Goal: Task Accomplishment & Management: Manage account settings

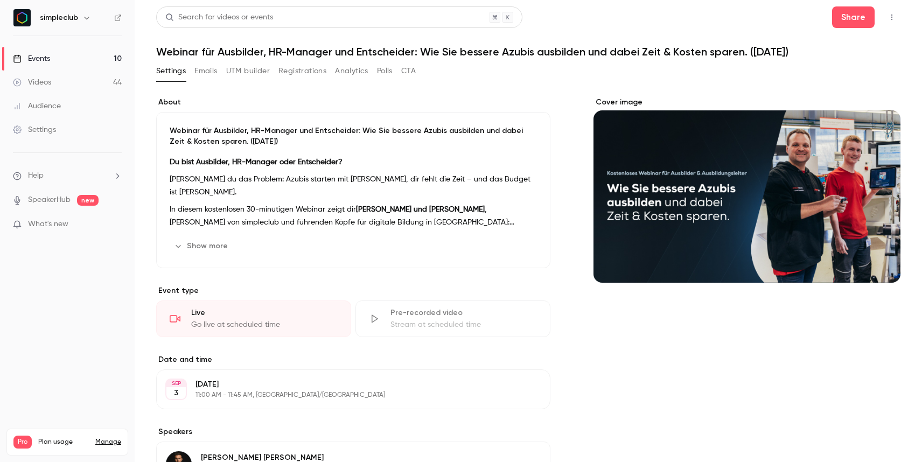
click at [300, 182] on p "[PERSON_NAME] du das Problem: Azubis starten mit [PERSON_NAME], dir fehlt die Z…" at bounding box center [353, 186] width 367 height 26
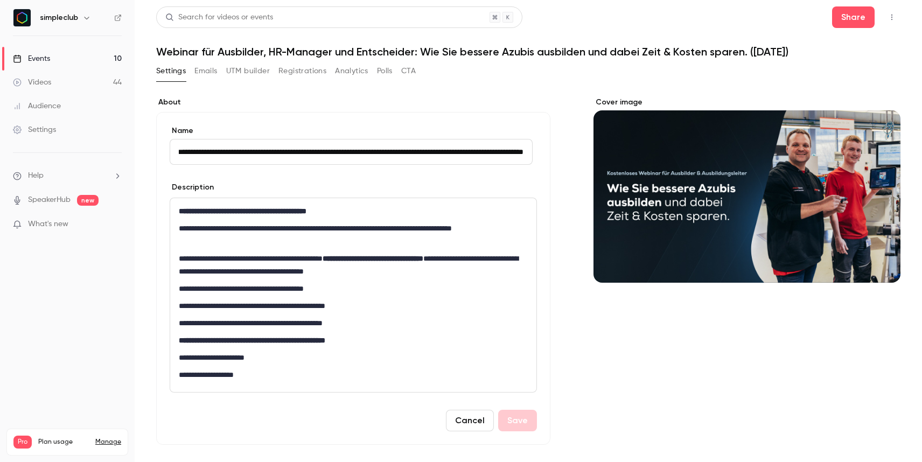
click at [43, 56] on div "Events" at bounding box center [31, 58] width 37 height 11
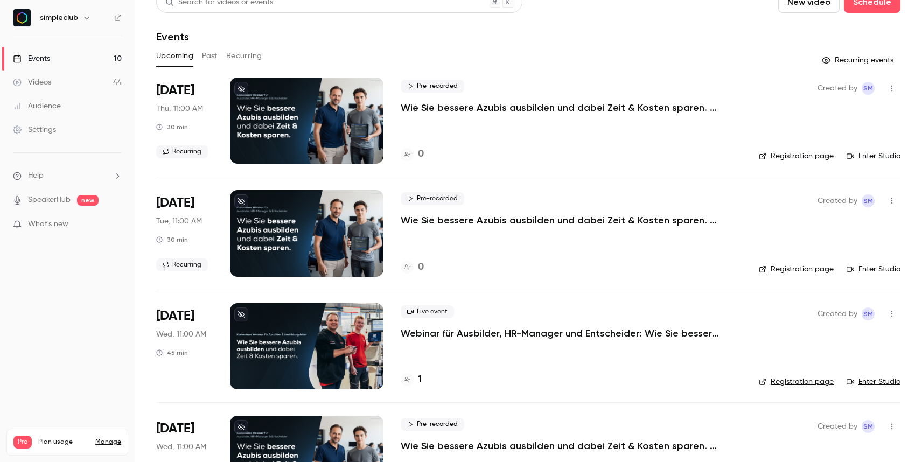
scroll to position [17, 0]
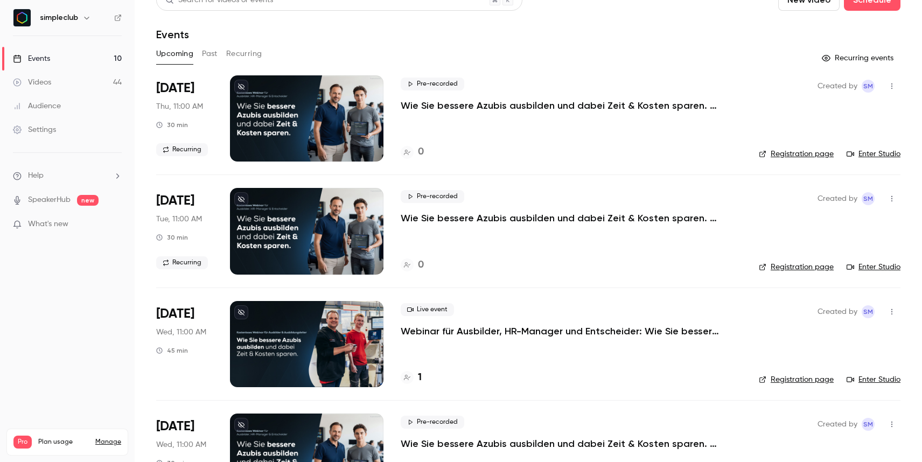
click at [423, 330] on p "Webinar für Ausbilder, HR-Manager und Entscheider: Wie Sie bessere Azubis ausbi…" at bounding box center [562, 331] width 323 height 13
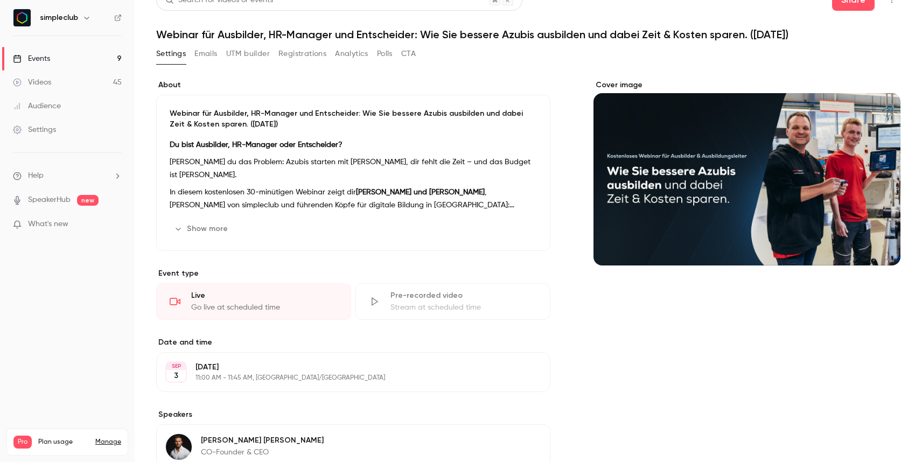
click at [250, 196] on p "In diesem kostenlosen 30-minütigen Webinar zeigt dir [PERSON_NAME] und [PERSON_…" at bounding box center [353, 199] width 367 height 26
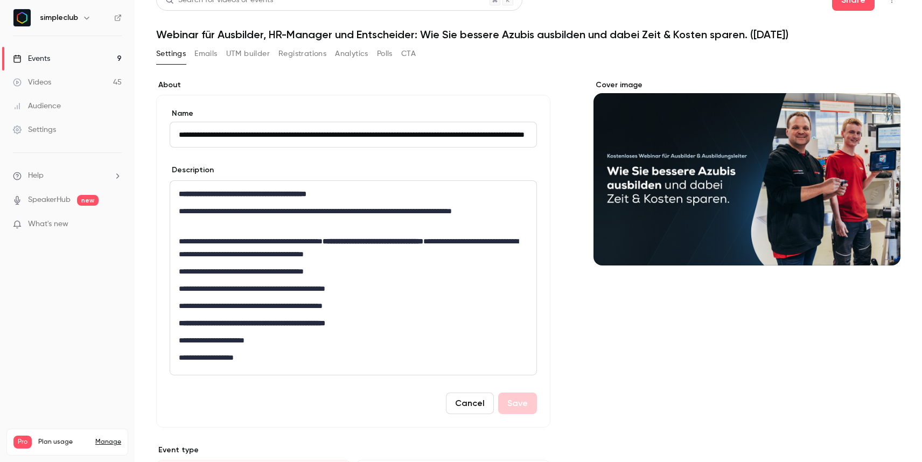
scroll to position [0, 108]
click at [49, 54] on div "Events" at bounding box center [31, 58] width 37 height 11
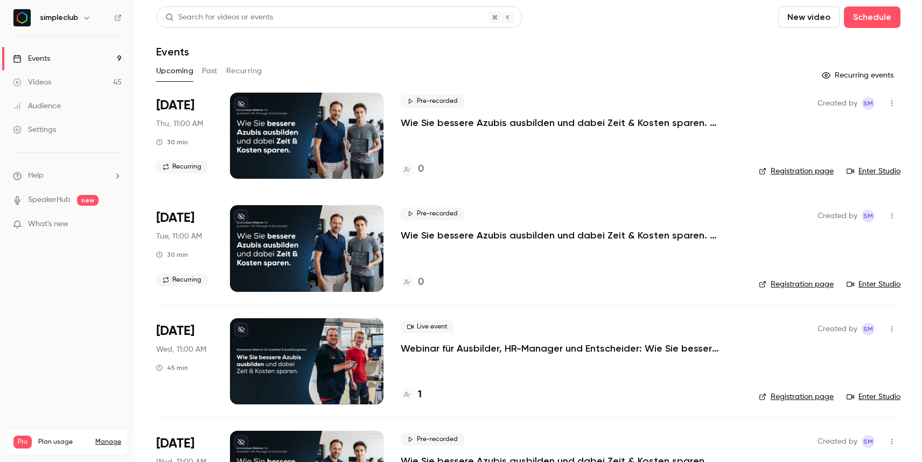
click at [171, 72] on button "Upcoming" at bounding box center [174, 70] width 37 height 17
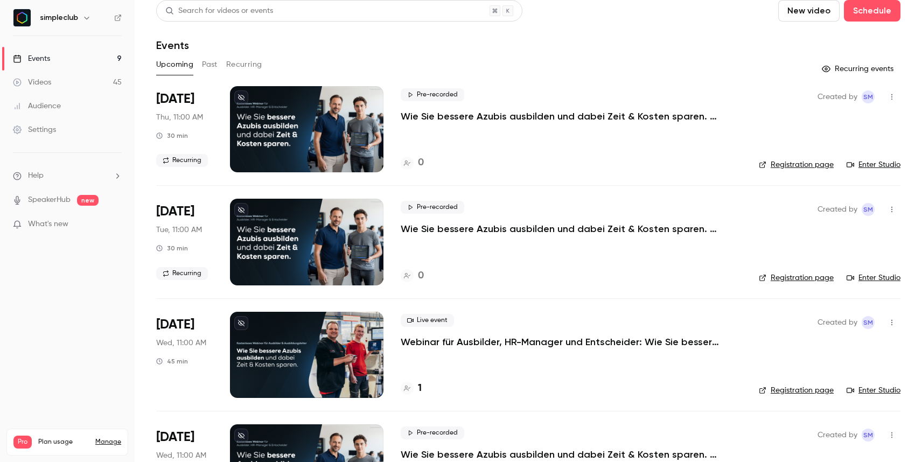
click at [429, 342] on p "Webinar für Ausbilder, HR-Manager und Entscheider: Wie Sie bessere Azubis ausbi…" at bounding box center [562, 342] width 323 height 13
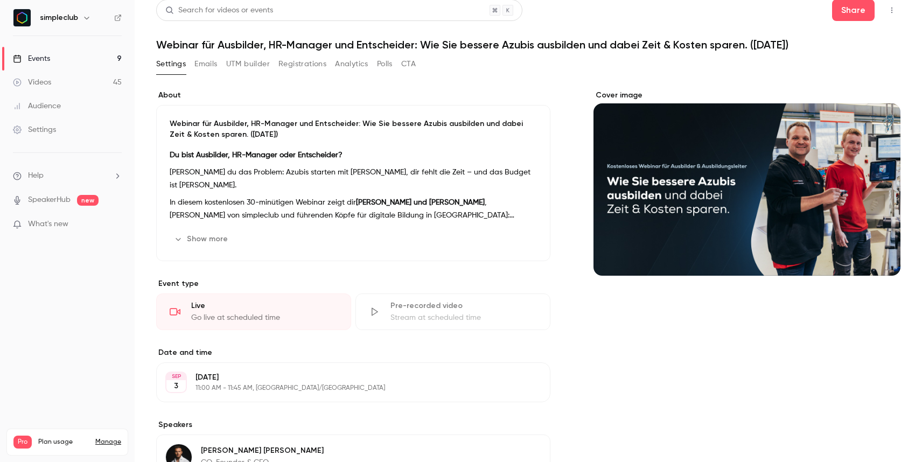
click at [206, 64] on button "Emails" at bounding box center [205, 63] width 23 height 17
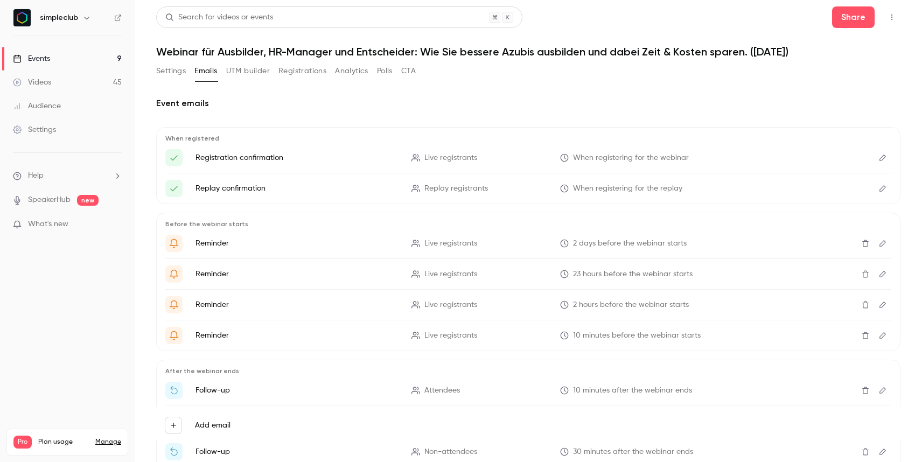
click at [243, 159] on p "Registration confirmation" at bounding box center [297, 157] width 203 height 11
click at [904, 162] on main "Search for videos or events Share Webinar für Ausbilder, HR-Manager und Entsche…" at bounding box center [529, 231] width 788 height 462
click at [880, 157] on icon "Edit" at bounding box center [883, 158] width 6 height 6
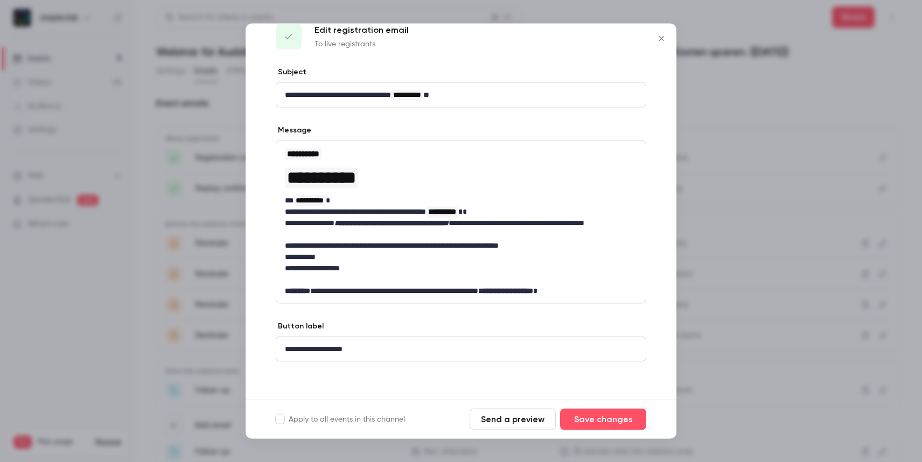
scroll to position [23, 0]
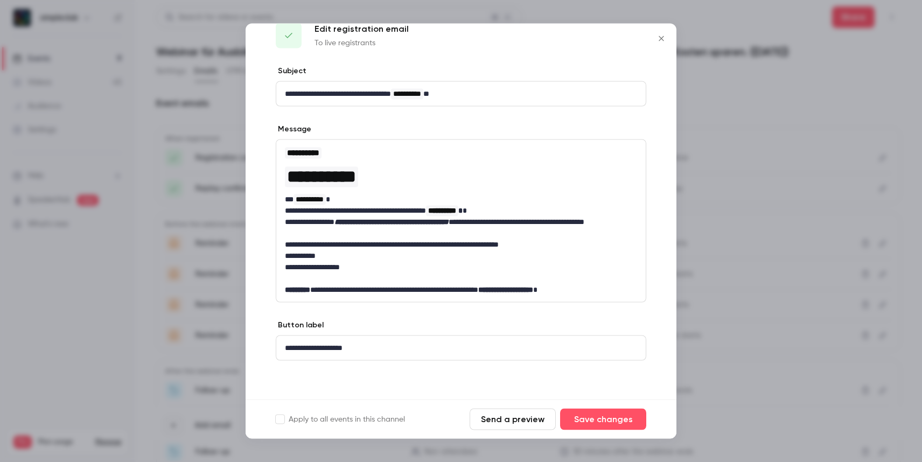
click at [379, 284] on p "**********" at bounding box center [457, 289] width 344 height 11
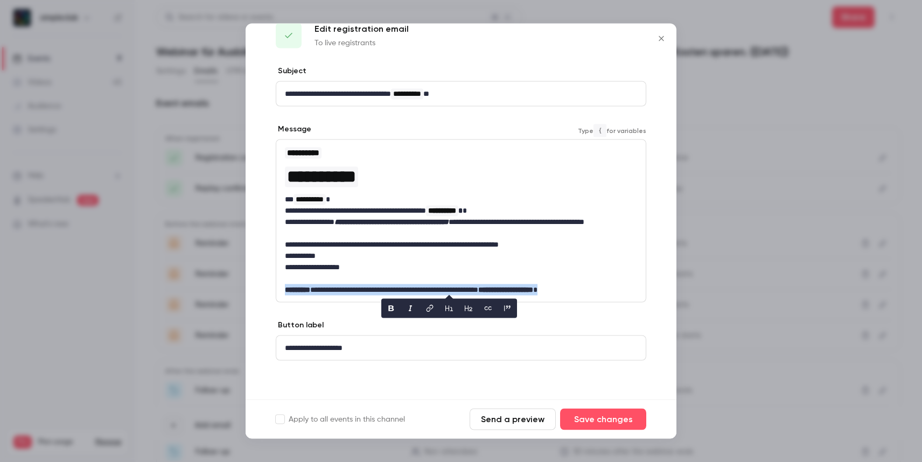
click at [342, 287] on p "**********" at bounding box center [457, 289] width 344 height 11
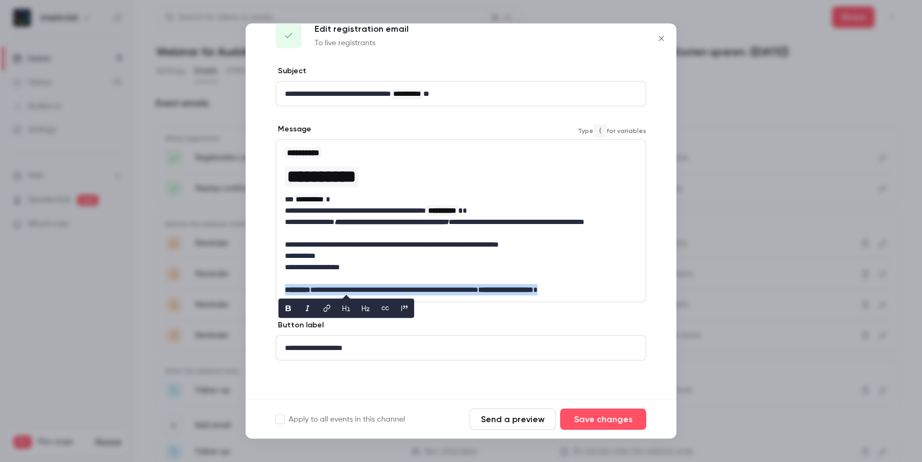
click at [342, 287] on p "**********" at bounding box center [457, 289] width 344 height 11
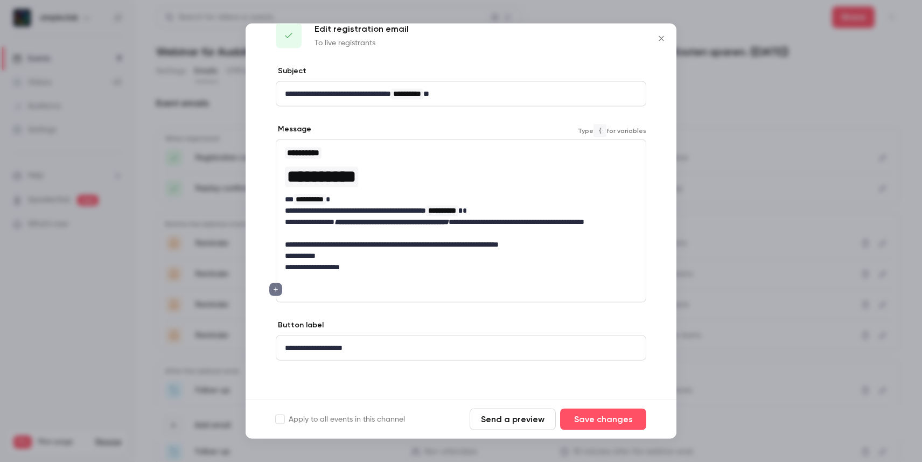
scroll to position [21, 0]
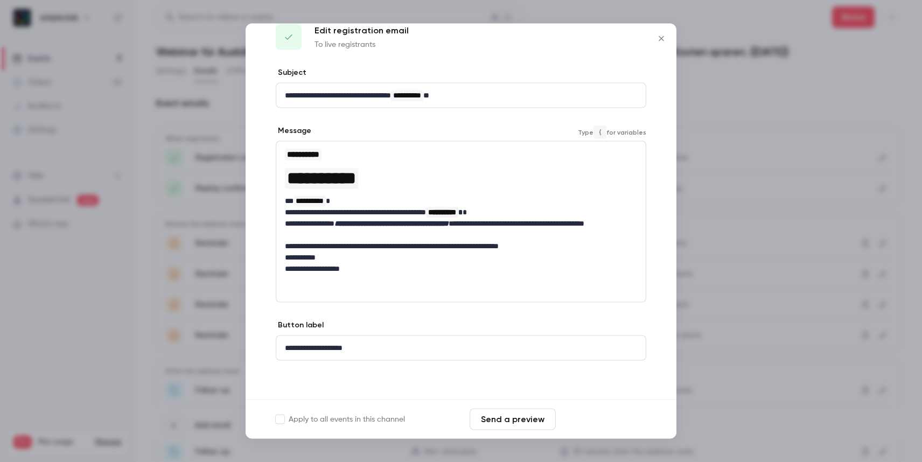
click at [603, 415] on button "Save changes" at bounding box center [603, 420] width 86 height 22
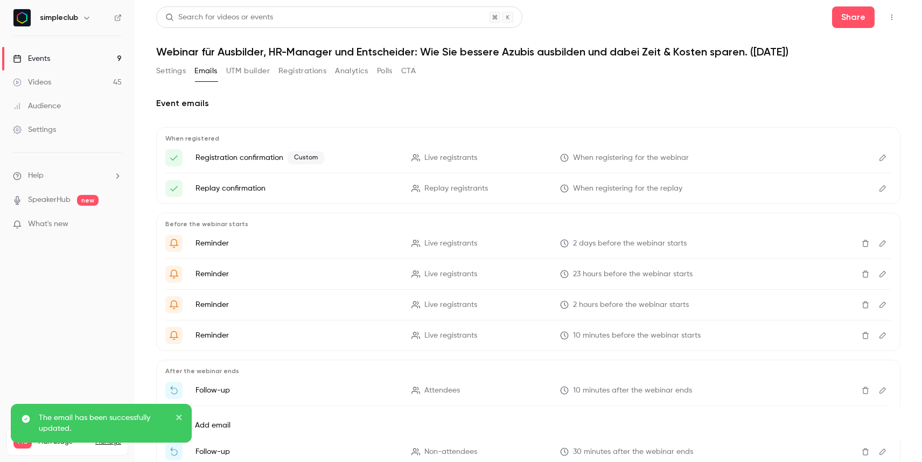
click at [301, 190] on p "Replay confirmation" at bounding box center [297, 188] width 203 height 11
click at [881, 186] on button "Edit" at bounding box center [882, 188] width 17 height 17
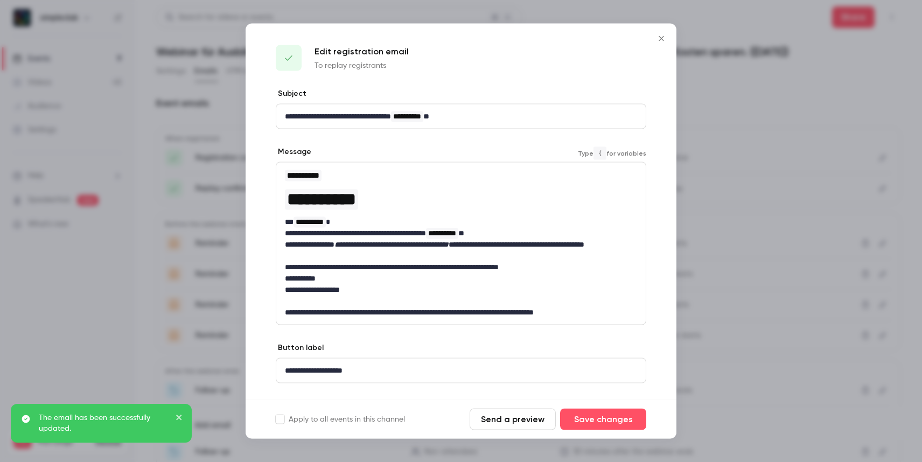
click at [515, 312] on p "**********" at bounding box center [457, 312] width 344 height 11
click at [600, 418] on button "Save changes" at bounding box center [603, 420] width 86 height 22
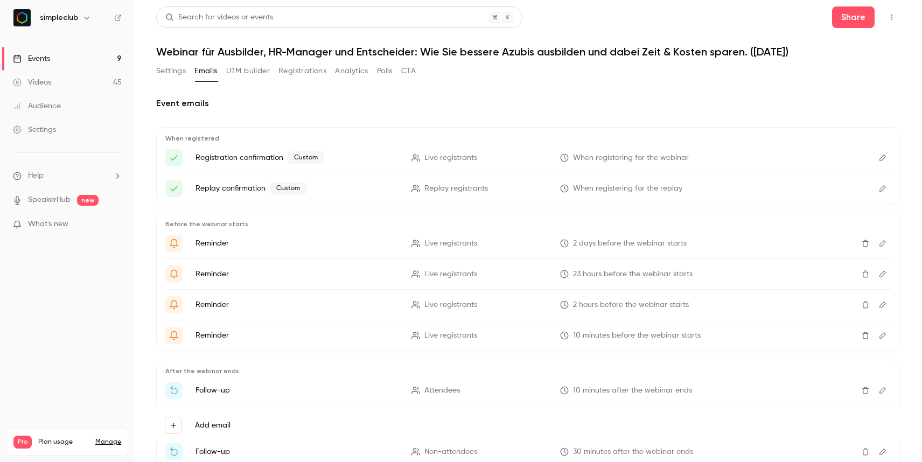
click at [883, 245] on button "Edit" at bounding box center [882, 243] width 17 height 17
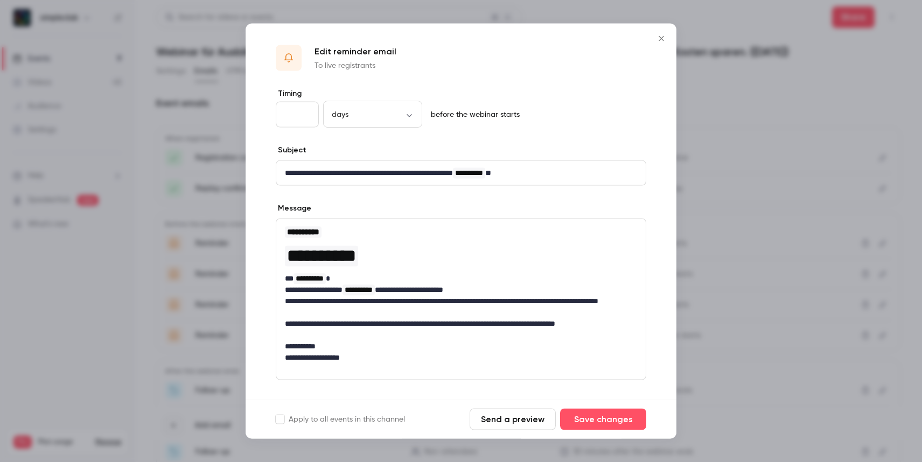
click at [735, 243] on div at bounding box center [461, 231] width 922 height 462
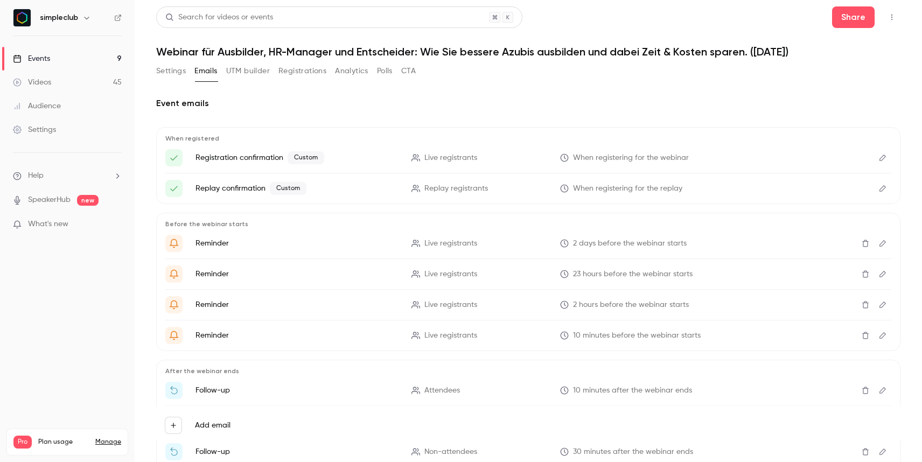
click at [879, 276] on icon "Edit" at bounding box center [883, 274] width 9 height 8
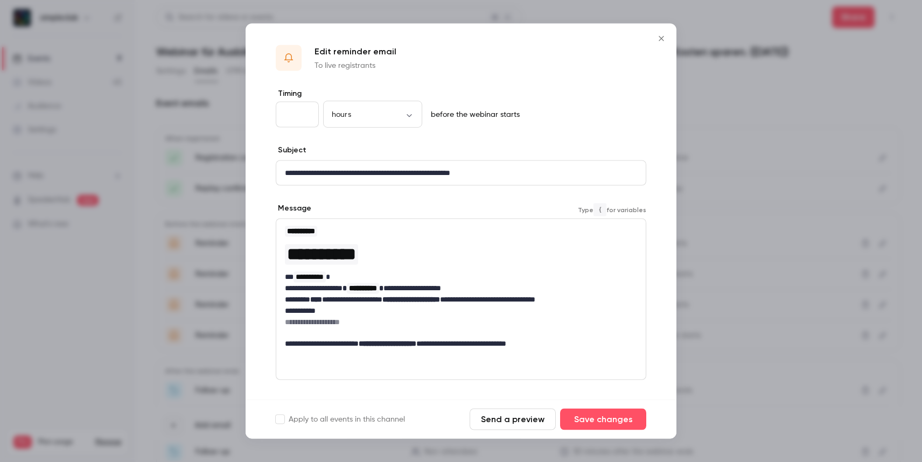
click at [505, 344] on p "**********" at bounding box center [457, 343] width 344 height 11
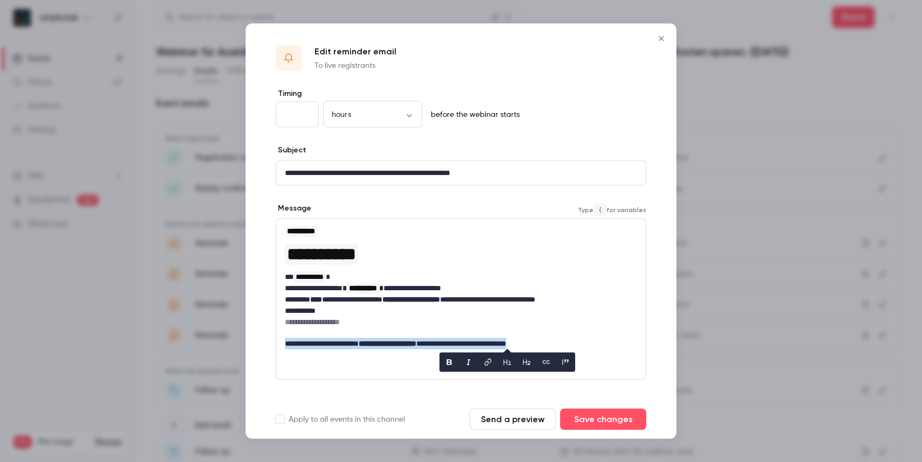
click at [505, 344] on p "**********" at bounding box center [457, 343] width 344 height 11
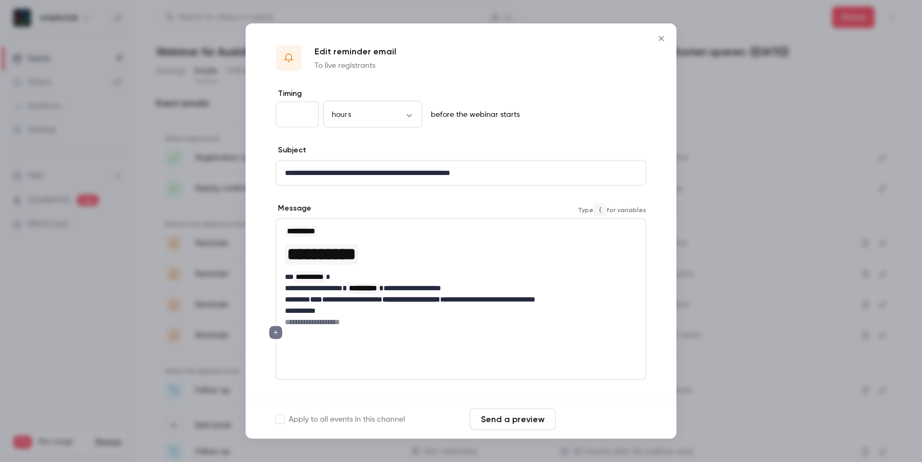
click at [596, 423] on button "Save changes" at bounding box center [603, 420] width 86 height 22
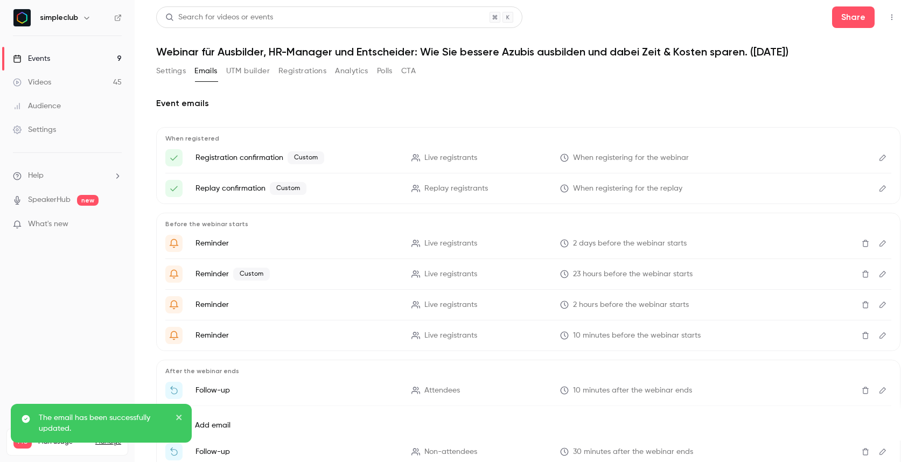
click at [879, 304] on button "Edit" at bounding box center [882, 304] width 17 height 17
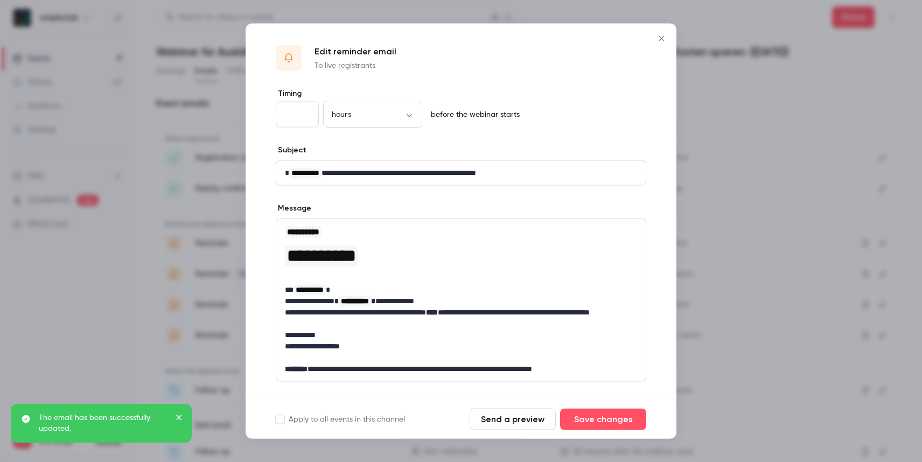
click at [488, 367] on p "**********" at bounding box center [457, 369] width 344 height 11
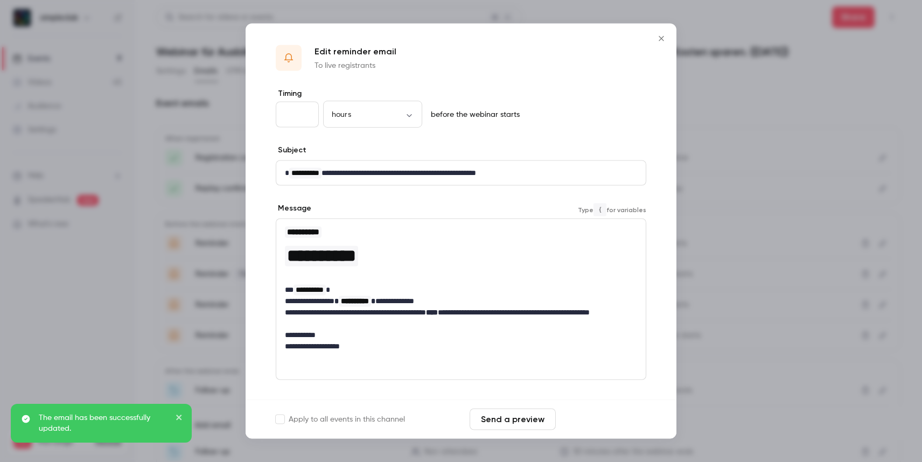
click at [613, 419] on button "Save changes" at bounding box center [603, 420] width 86 height 22
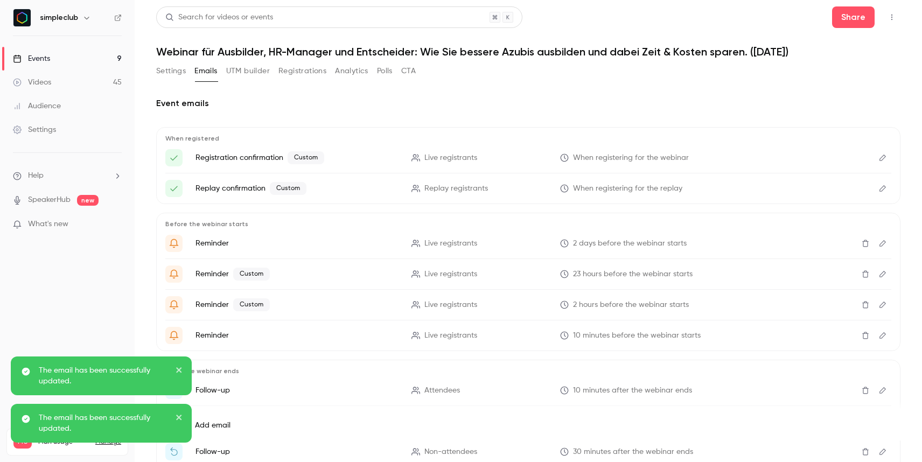
click at [759, 314] on ul "Reminder Live registrants 2 days before the webinar starts Reminder Custom Live…" at bounding box center [528, 289] width 726 height 109
click at [885, 336] on div "Before the webinar starts Reminder Live registrants 2 days before the webinar s…" at bounding box center [528, 282] width 744 height 138
click at [881, 336] on button "Edit" at bounding box center [882, 335] width 17 height 17
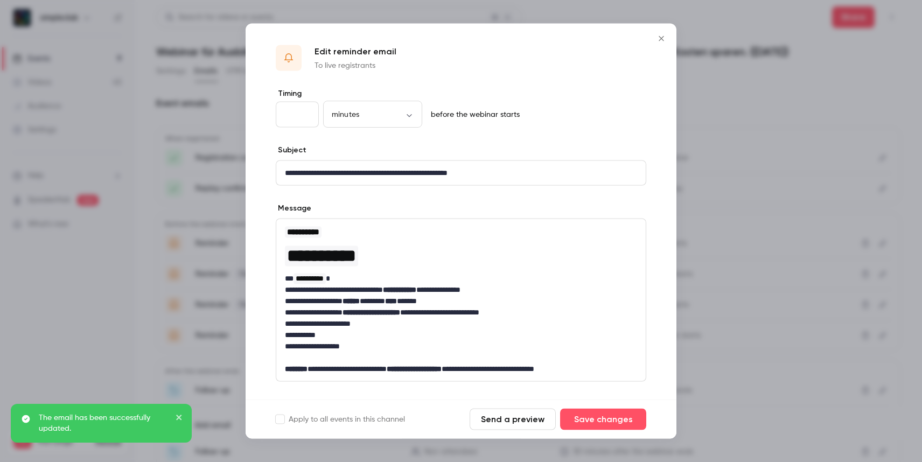
click at [442, 365] on strong "**********" at bounding box center [414, 369] width 55 height 8
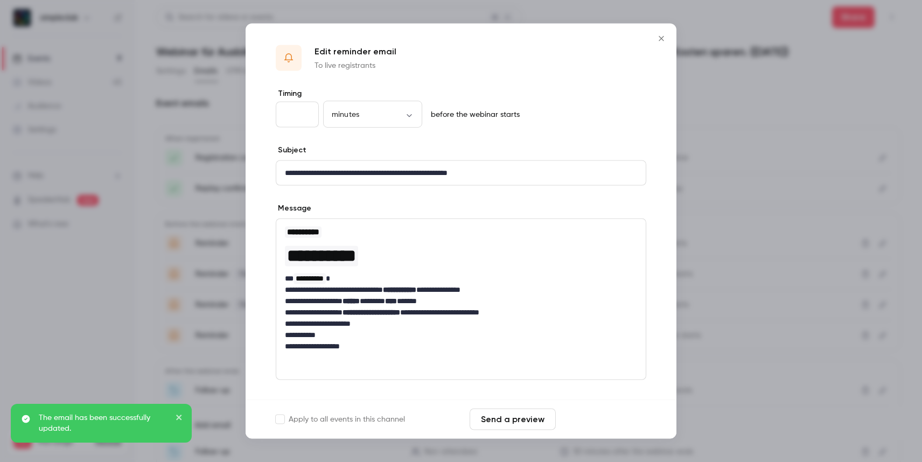
click at [609, 419] on button "Save changes" at bounding box center [603, 420] width 86 height 22
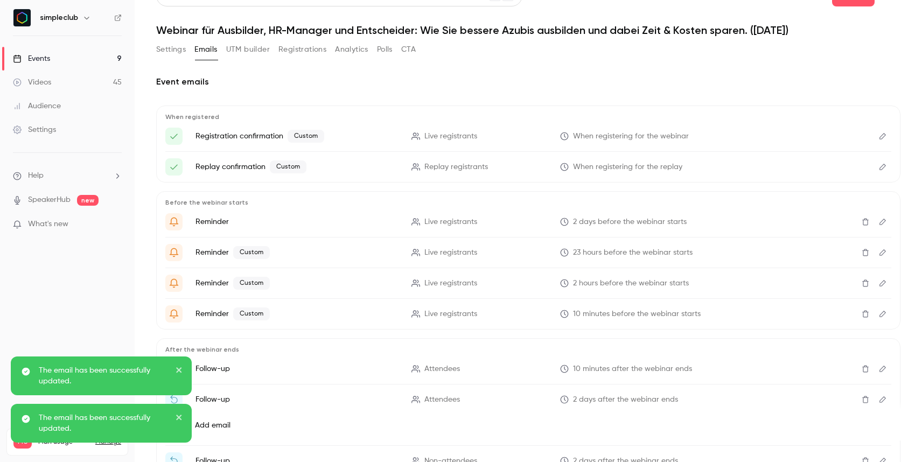
scroll to position [23, 0]
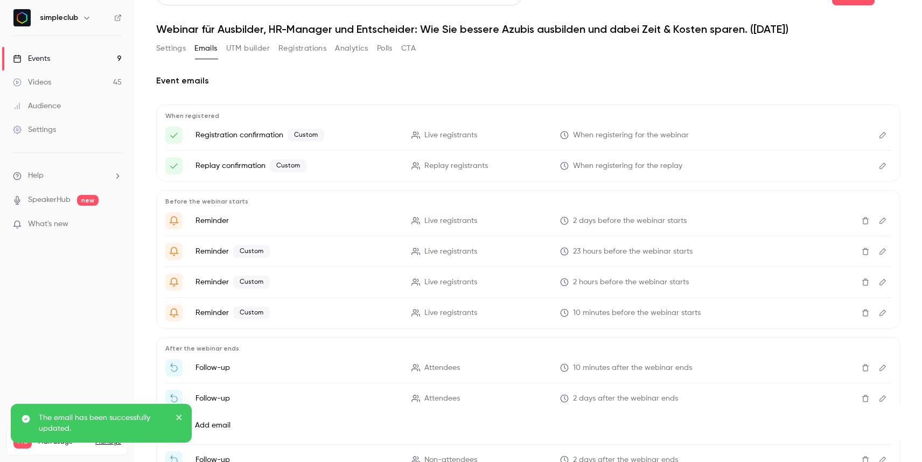
click at [879, 314] on icon "Edit" at bounding box center [883, 313] width 9 height 8
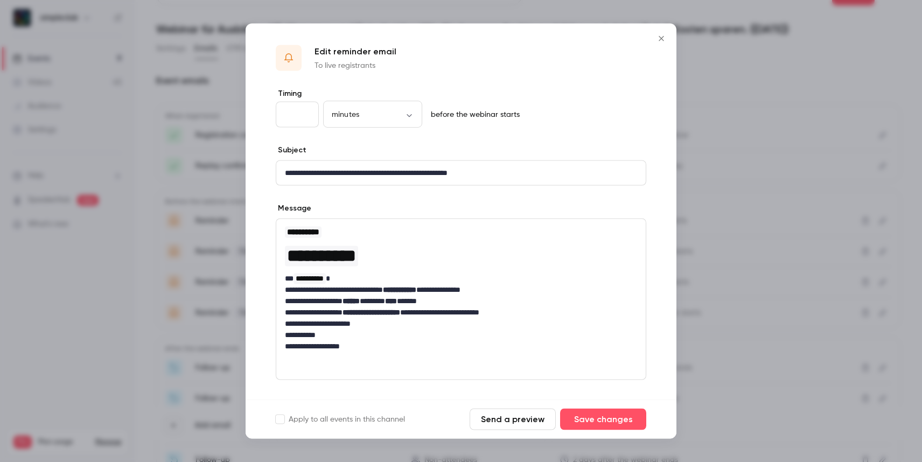
click at [660, 34] on icon "Close" at bounding box center [661, 38] width 13 height 9
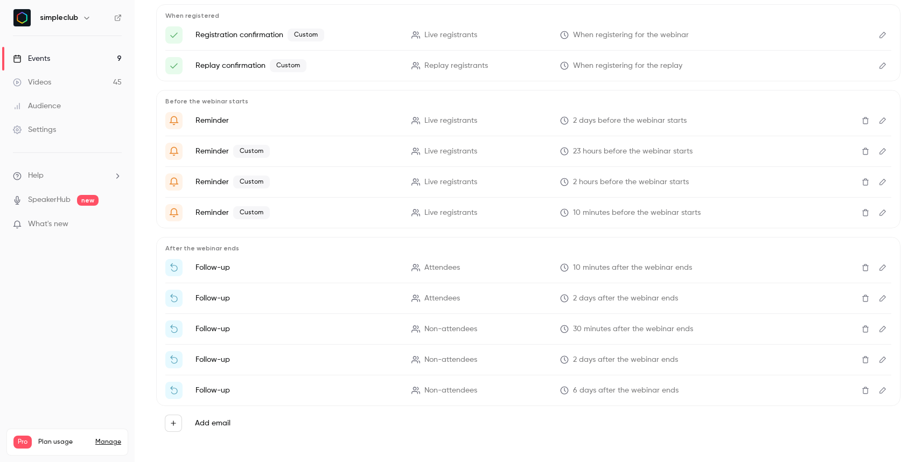
scroll to position [129, 0]
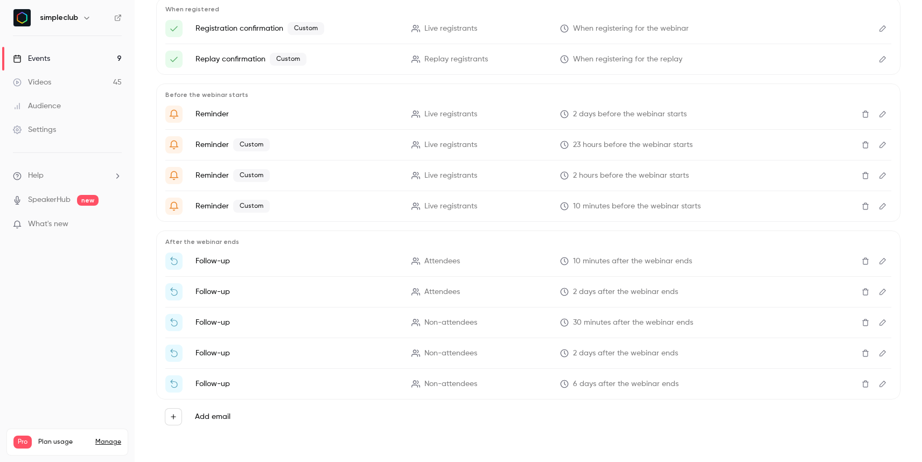
click at [879, 262] on icon "Edit" at bounding box center [883, 261] width 9 height 8
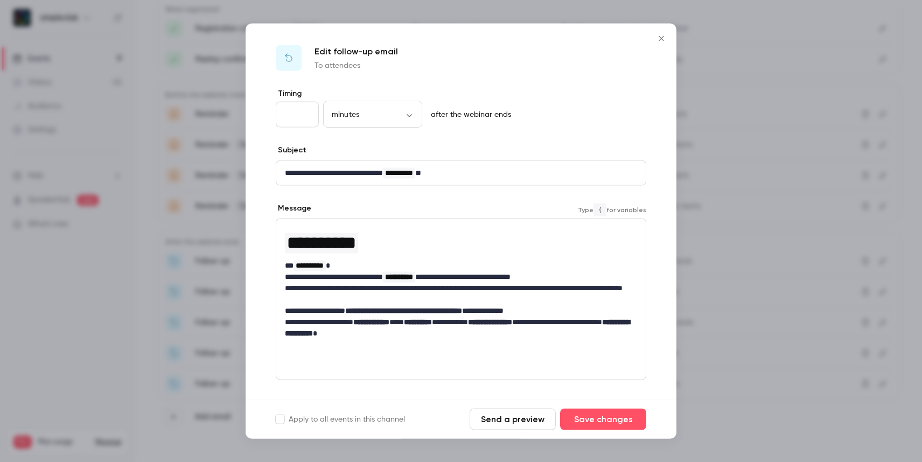
drag, startPoint x: 440, startPoint y: 334, endPoint x: 557, endPoint y: 328, distance: 117.1
click at [532, 330] on p "**********" at bounding box center [457, 328] width 344 height 23
drag, startPoint x: 557, startPoint y: 328, endPoint x: 565, endPoint y: 321, distance: 10.3
click at [565, 321] on p "**********" at bounding box center [457, 328] width 344 height 23
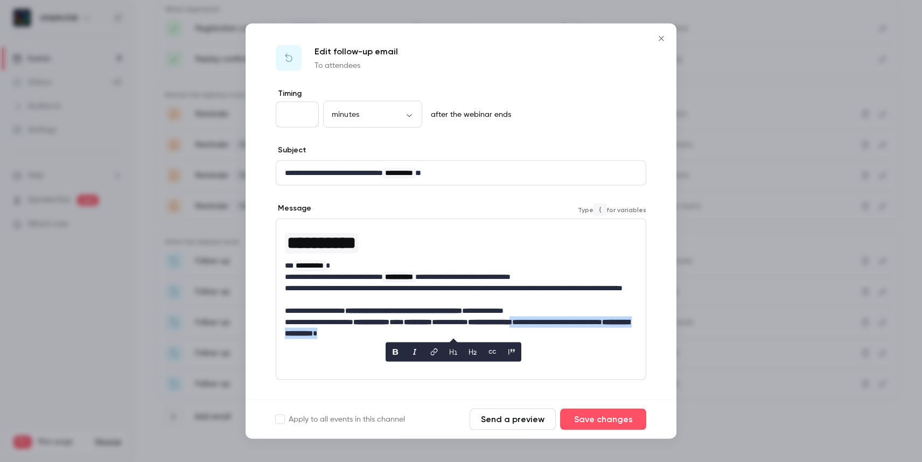
click at [605, 337] on p "**********" at bounding box center [457, 328] width 344 height 23
drag, startPoint x: 572, startPoint y: 335, endPoint x: 567, endPoint y: 323, distance: 12.8
click at [567, 323] on p "**********" at bounding box center [457, 328] width 344 height 23
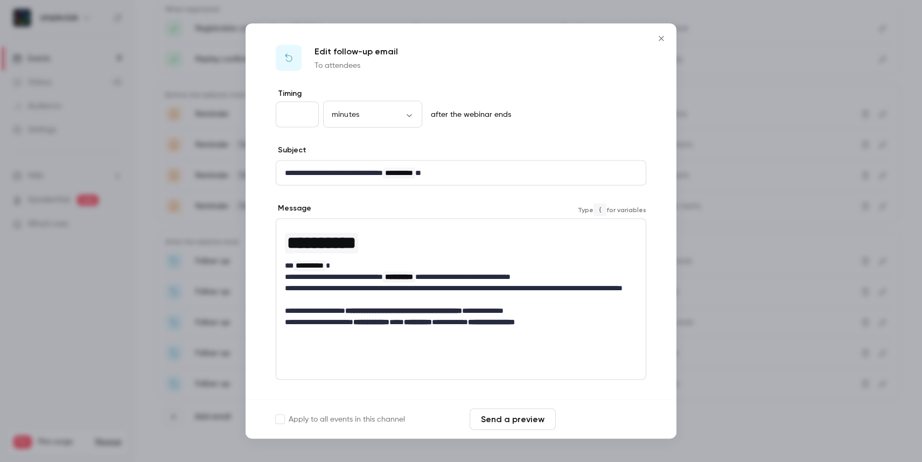
click at [614, 418] on button "Save changes" at bounding box center [603, 420] width 86 height 22
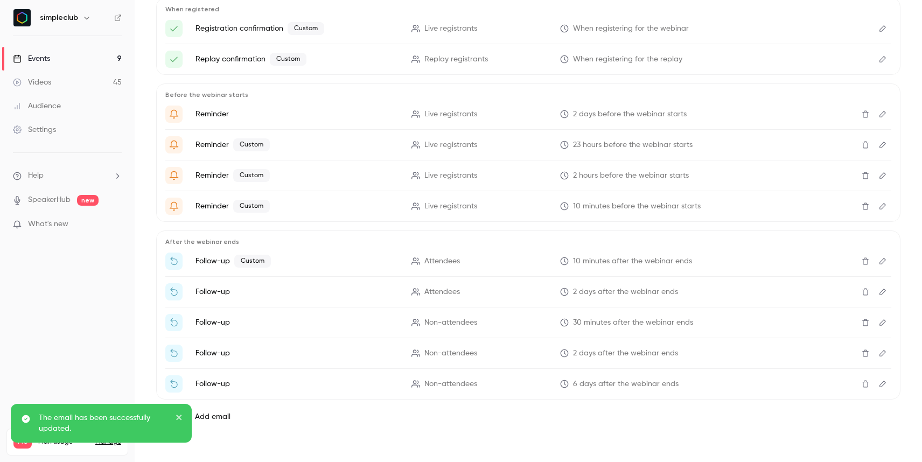
click at [881, 290] on button "Edit" at bounding box center [882, 291] width 17 height 17
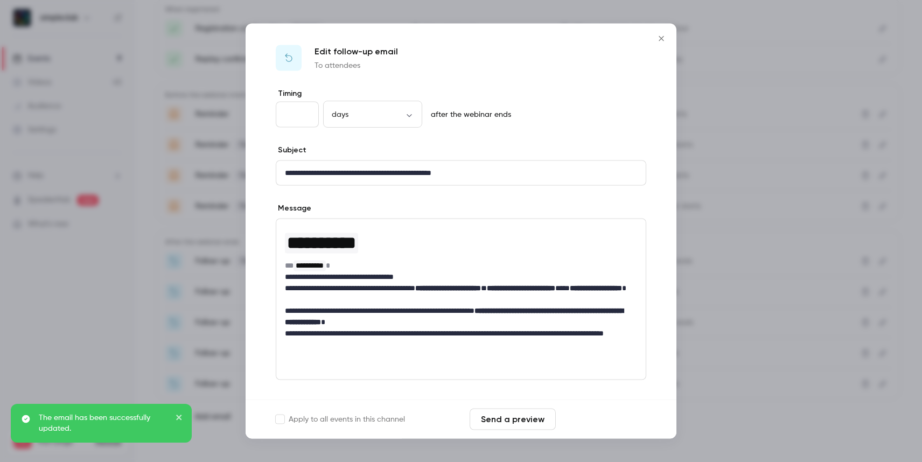
click at [590, 422] on button "Save changes" at bounding box center [603, 420] width 86 height 22
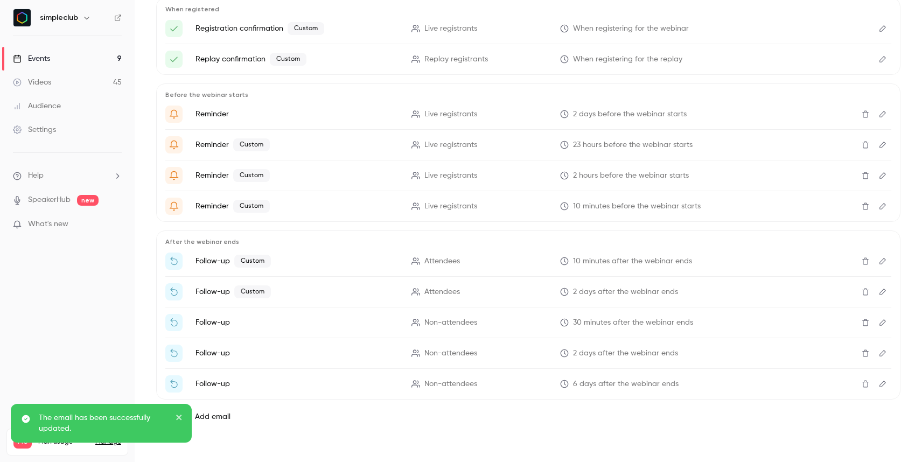
click at [879, 323] on icon "Edit" at bounding box center [883, 323] width 9 height 8
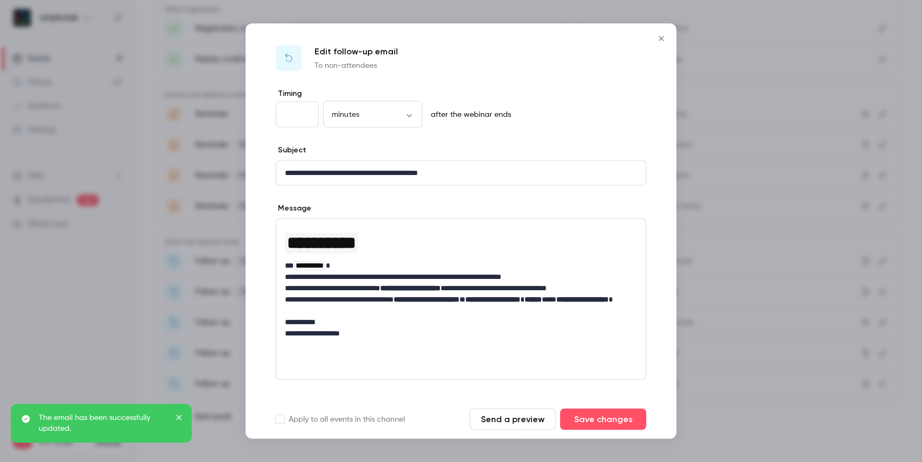
click at [881, 343] on div at bounding box center [461, 231] width 922 height 462
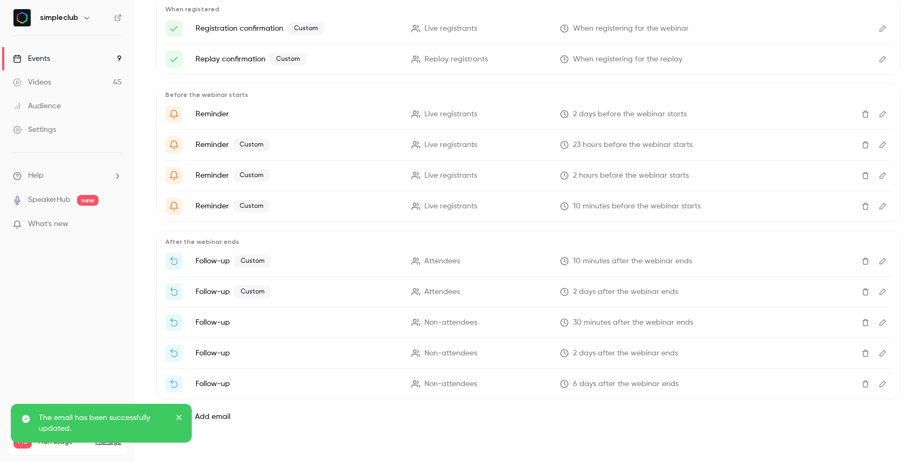
click at [875, 350] on button "Edit" at bounding box center [882, 353] width 17 height 17
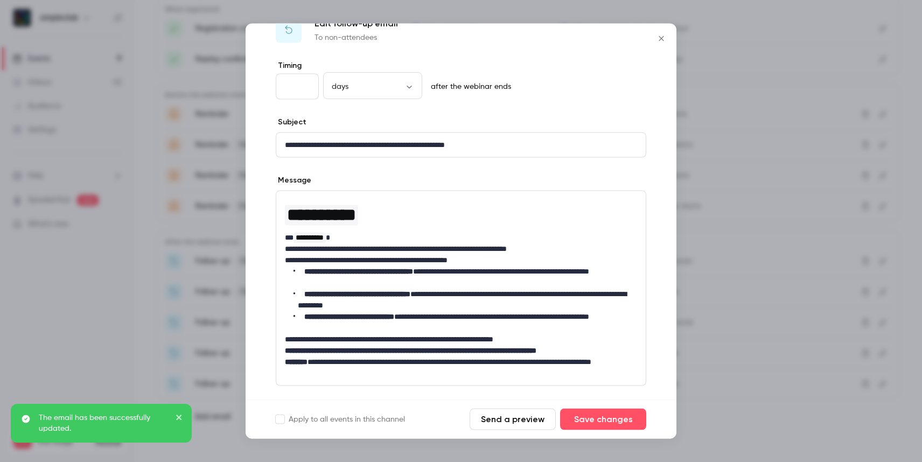
scroll to position [134, 0]
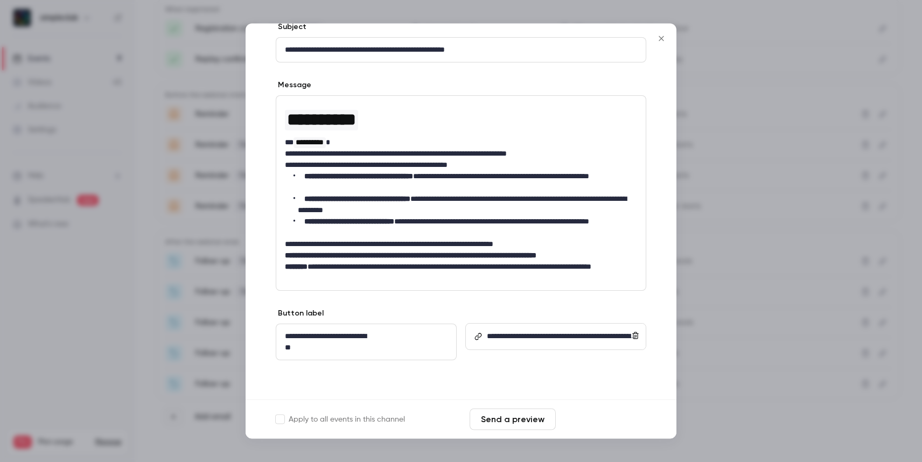
click at [609, 422] on button "Save changes" at bounding box center [603, 420] width 86 height 22
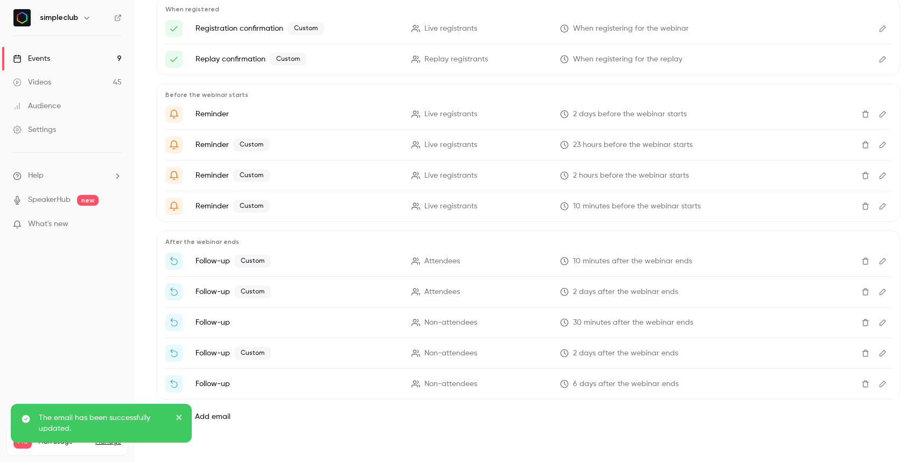
click at [875, 390] on button "Edit" at bounding box center [882, 383] width 17 height 17
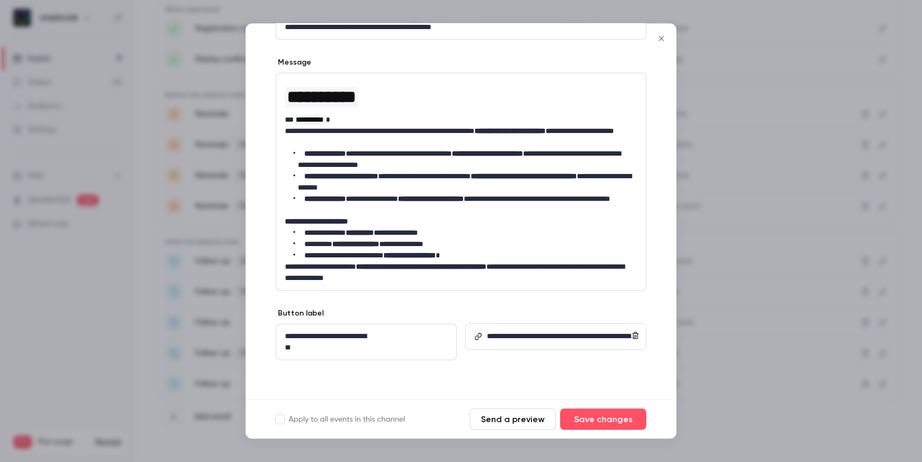
scroll to position [156, 0]
click at [616, 412] on button "Save changes" at bounding box center [603, 420] width 86 height 22
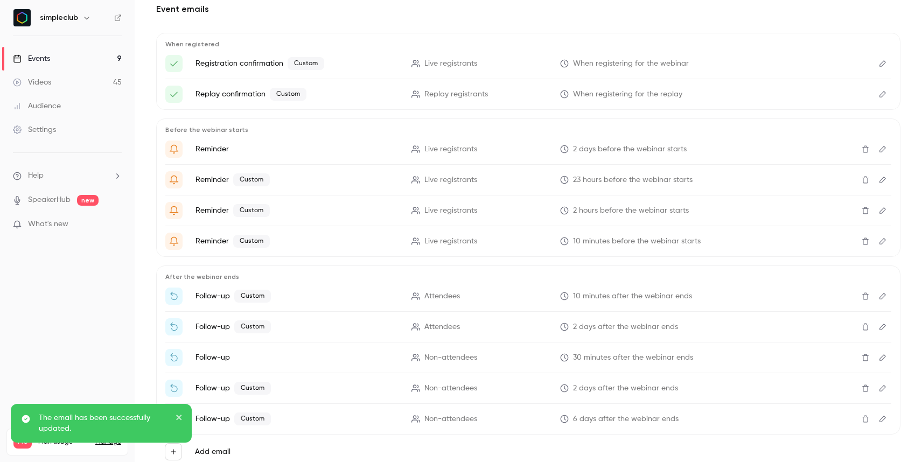
scroll to position [0, 0]
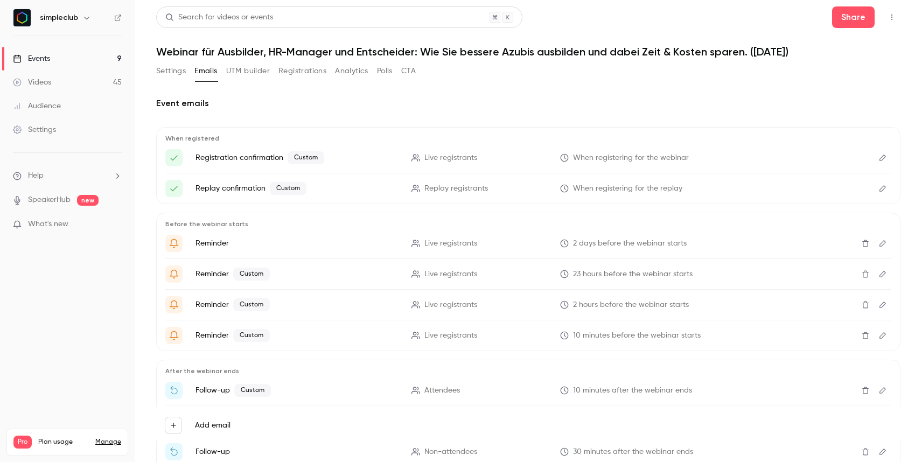
click at [54, 127] on div "Settings" at bounding box center [34, 129] width 43 height 11
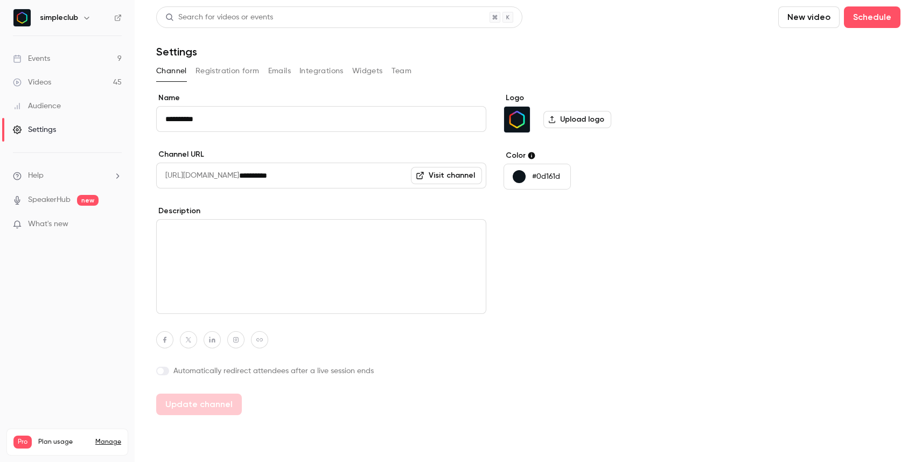
click at [289, 69] on button "Emails" at bounding box center [279, 70] width 23 height 17
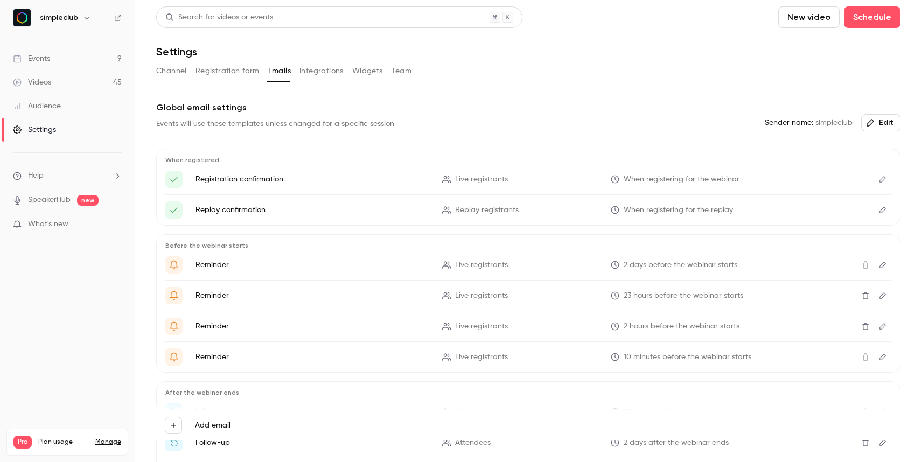
click at [877, 174] on button "Edit" at bounding box center [882, 179] width 17 height 17
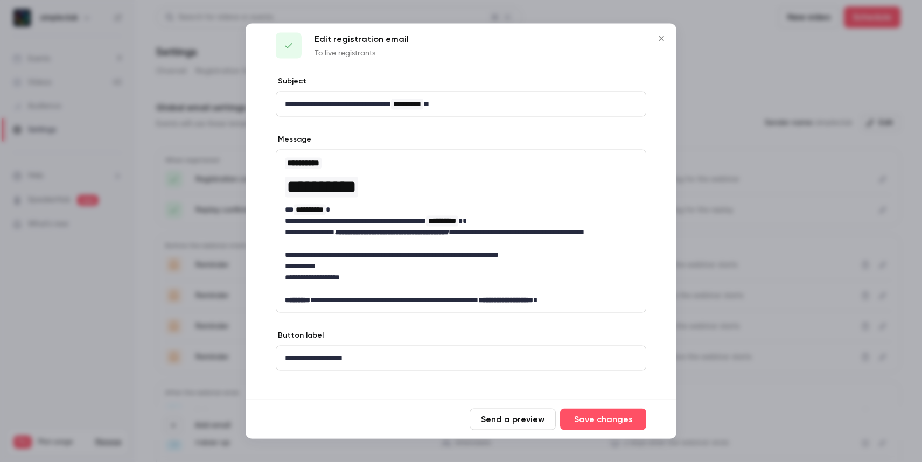
scroll to position [23, 0]
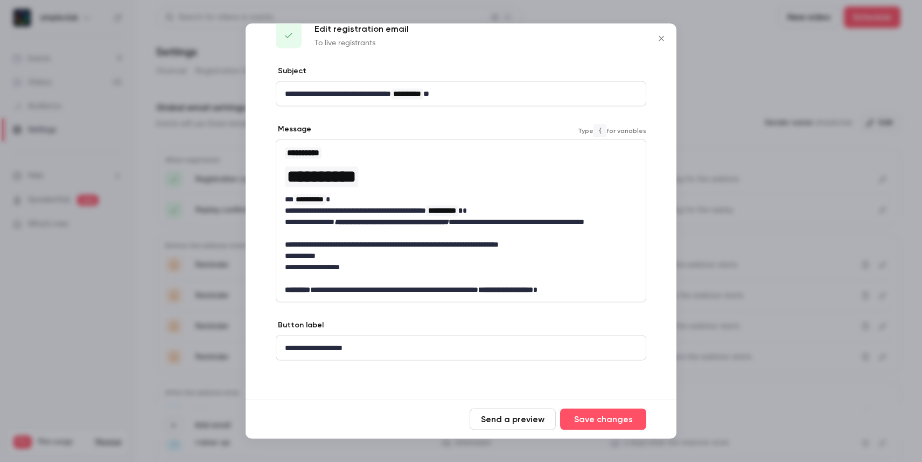
click at [480, 286] on p "**********" at bounding box center [457, 289] width 344 height 11
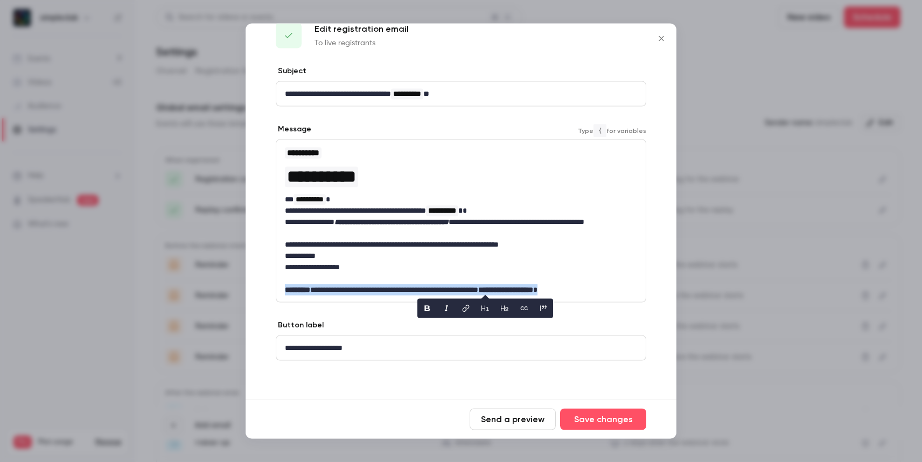
click at [480, 286] on p "**********" at bounding box center [457, 289] width 344 height 11
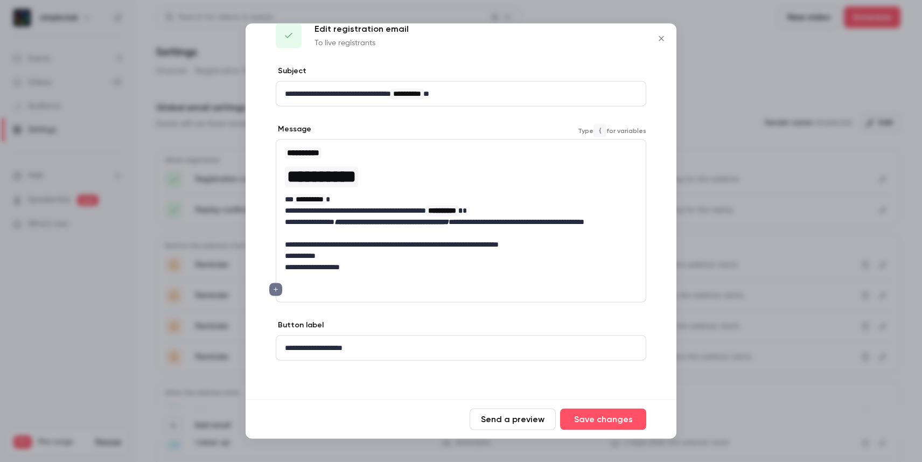
scroll to position [21, 0]
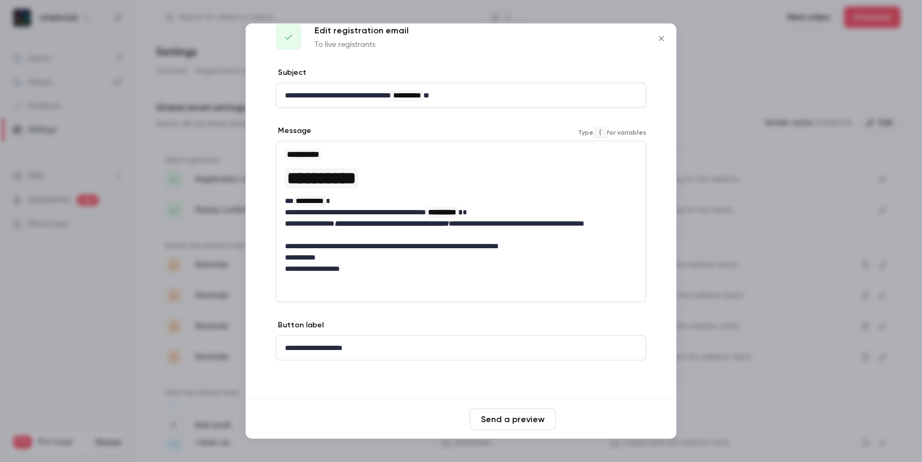
click at [619, 422] on button "Save changes" at bounding box center [603, 420] width 86 height 22
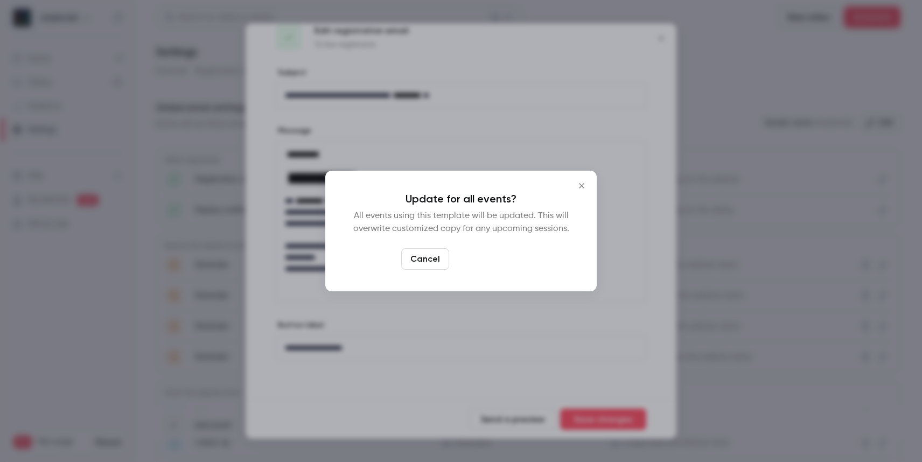
click at [499, 255] on button "Yes, update" at bounding box center [488, 259] width 68 height 22
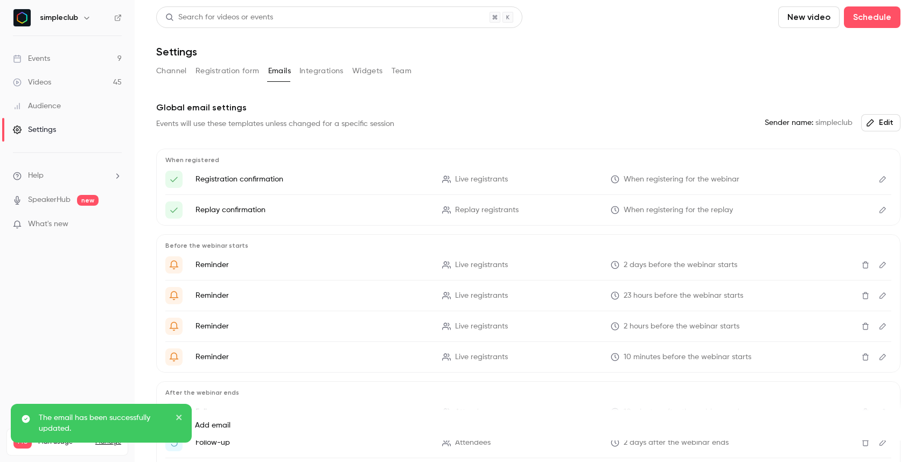
click at [879, 212] on icon "Edit" at bounding box center [883, 210] width 9 height 8
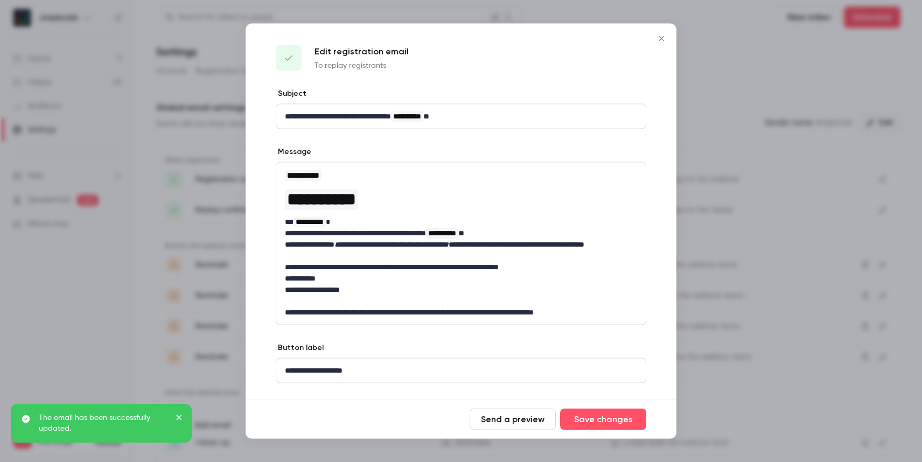
click at [406, 313] on p "**********" at bounding box center [457, 312] width 344 height 11
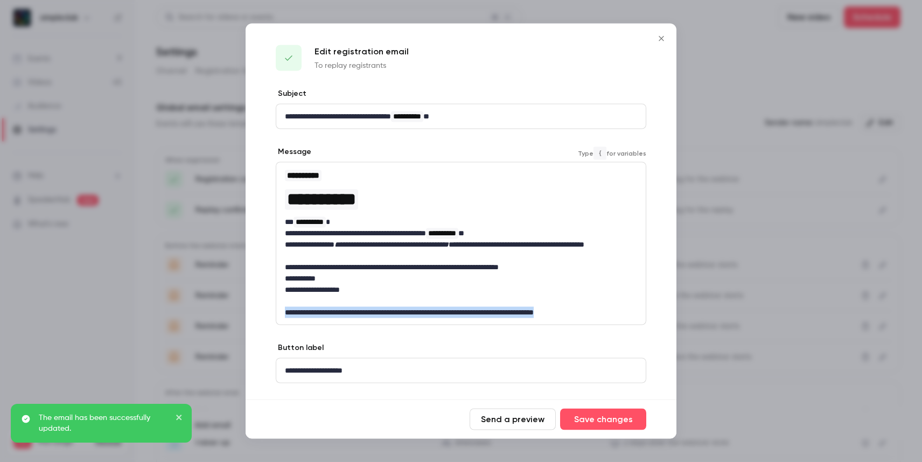
click at [406, 313] on p "**********" at bounding box center [457, 312] width 344 height 11
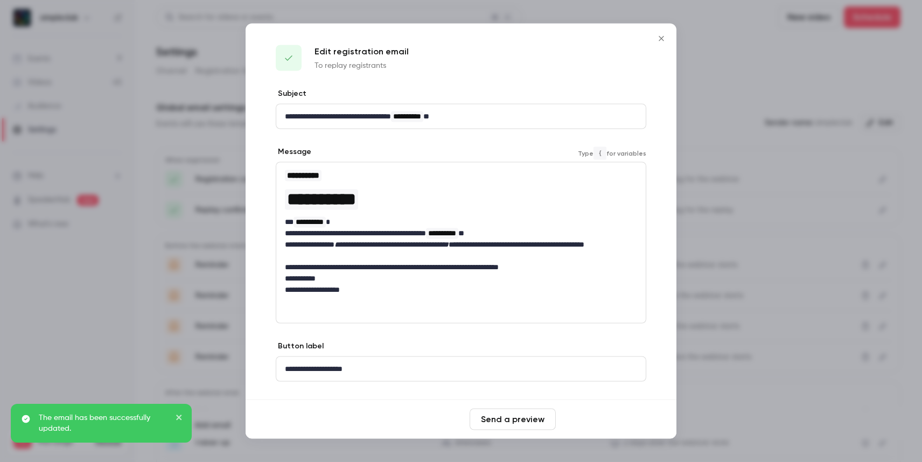
click at [605, 420] on button "Save changes" at bounding box center [603, 420] width 86 height 22
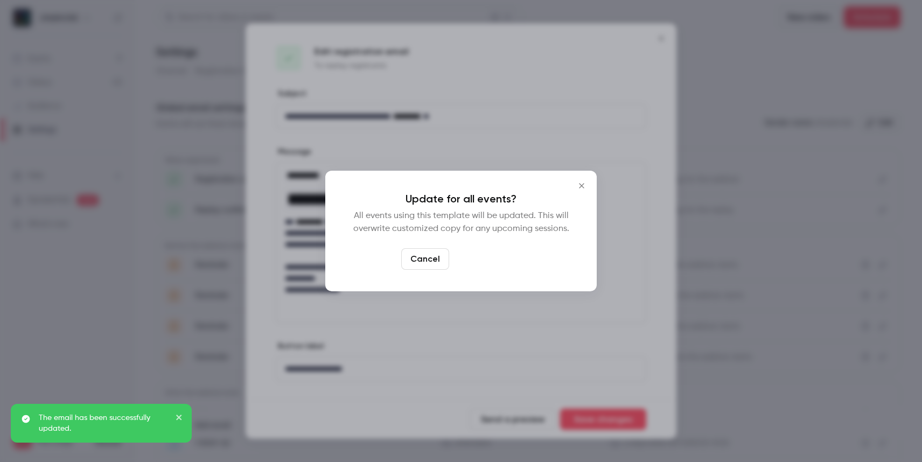
click at [488, 270] on div "Update for all events? All events using this template will be updated. This wil…" at bounding box center [460, 231] width 271 height 121
click at [496, 262] on button "Yes, update" at bounding box center [488, 259] width 68 height 22
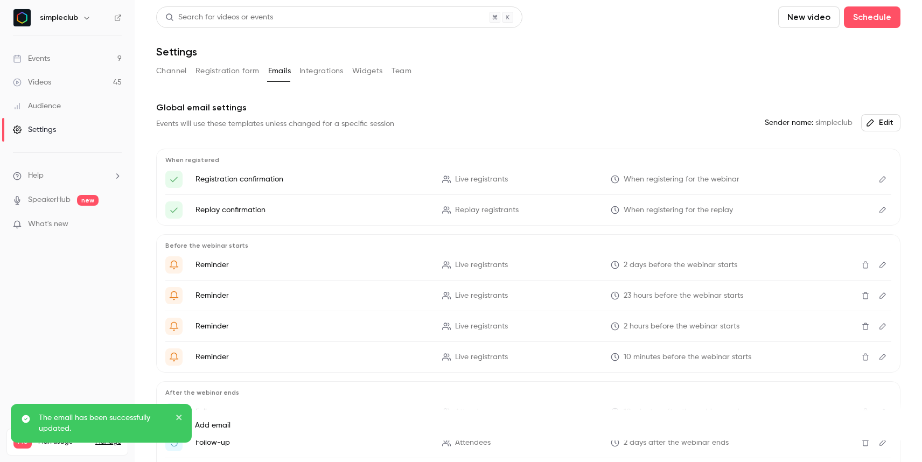
click at [874, 263] on button "Edit" at bounding box center [882, 264] width 17 height 17
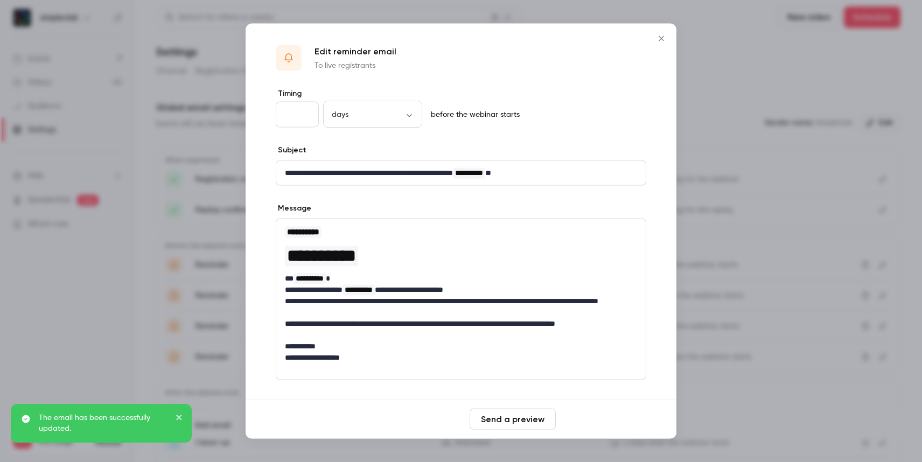
click at [619, 419] on button "Save changes" at bounding box center [603, 420] width 86 height 22
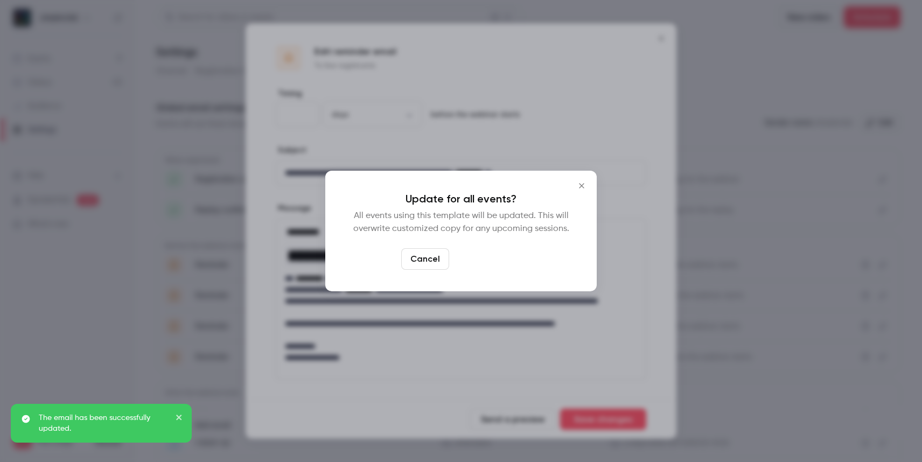
click at [501, 261] on button "Yes, update" at bounding box center [488, 259] width 68 height 22
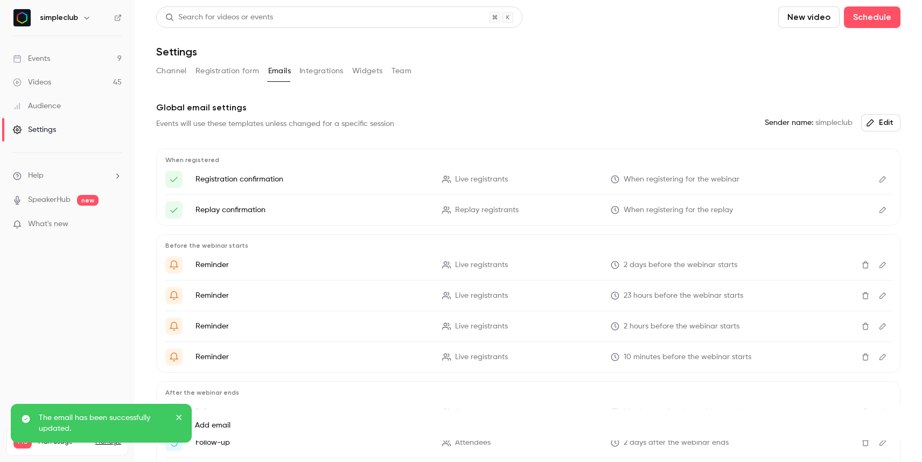
click at [879, 299] on button "Edit" at bounding box center [882, 295] width 17 height 17
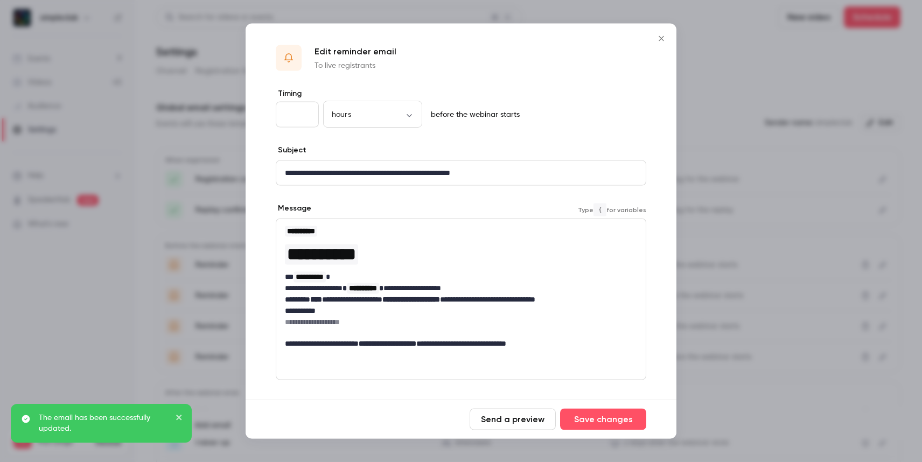
click at [489, 347] on p "**********" at bounding box center [457, 343] width 344 height 11
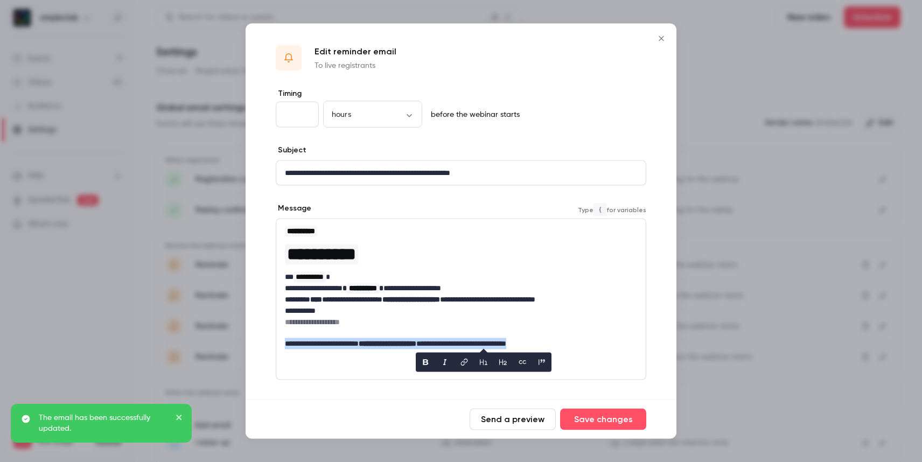
click at [489, 347] on p "**********" at bounding box center [457, 343] width 344 height 11
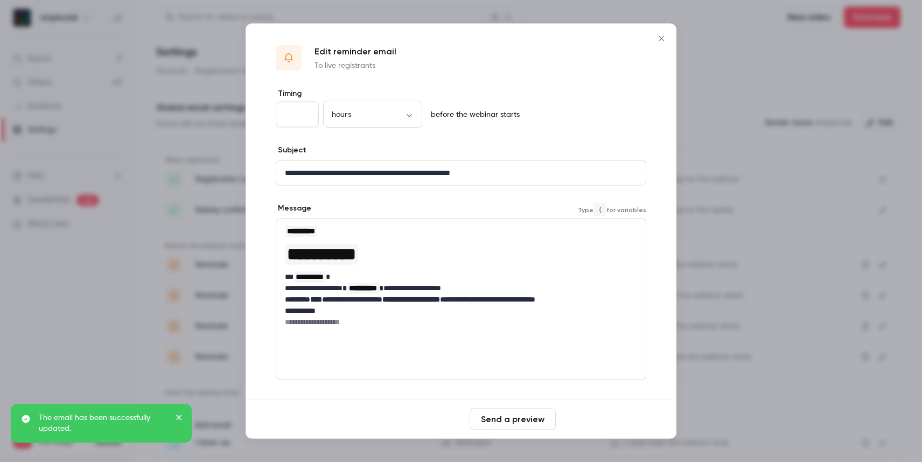
click at [595, 424] on button "Save changes" at bounding box center [603, 420] width 86 height 22
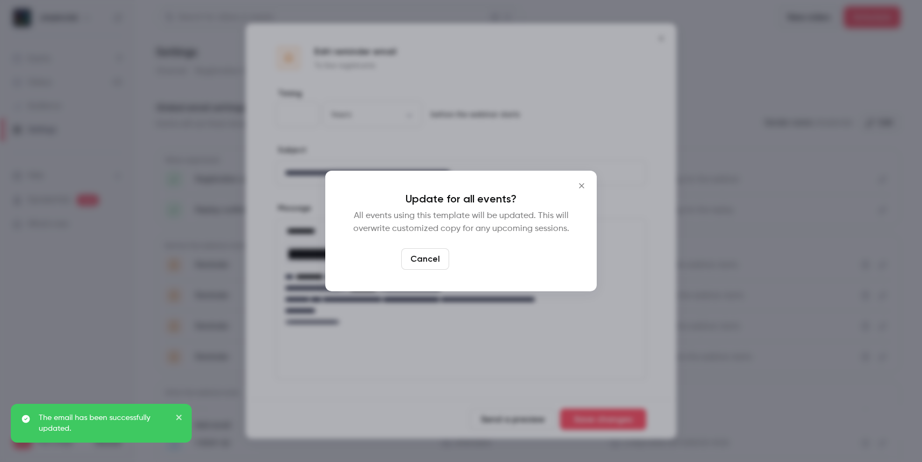
click at [483, 256] on button "Yes, update" at bounding box center [488, 259] width 68 height 22
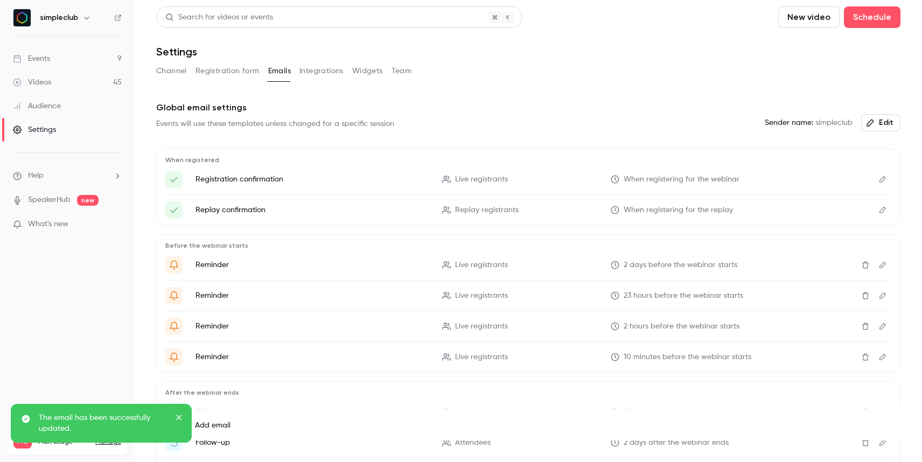
click at [874, 325] on button "Edit" at bounding box center [882, 326] width 17 height 17
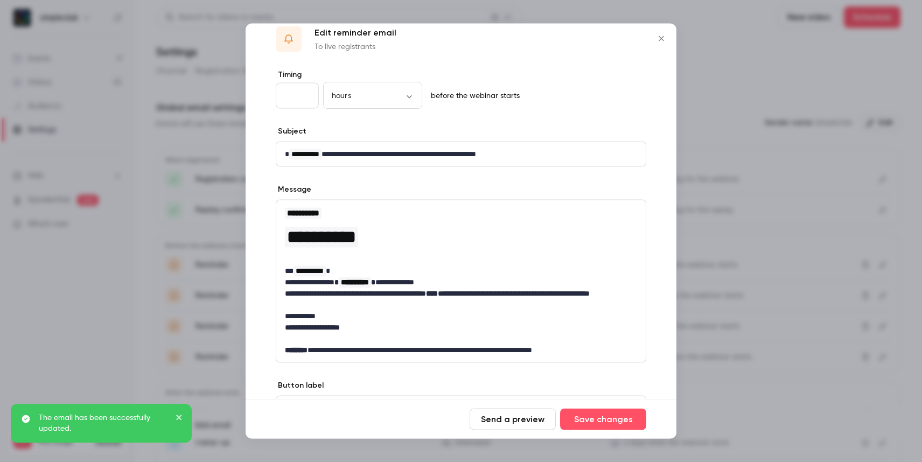
scroll to position [19, 0]
click at [512, 350] on p "**********" at bounding box center [457, 349] width 344 height 11
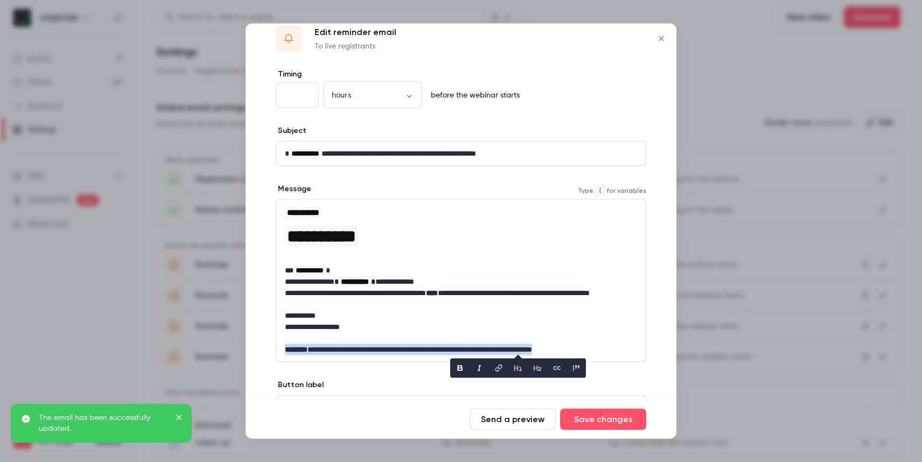
click at [512, 350] on p "**********" at bounding box center [457, 349] width 344 height 11
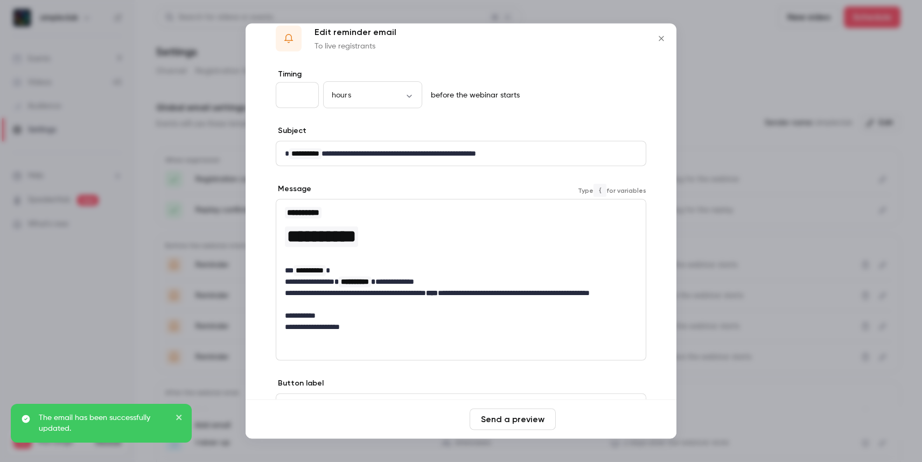
click at [596, 419] on button "Save changes" at bounding box center [603, 420] width 86 height 22
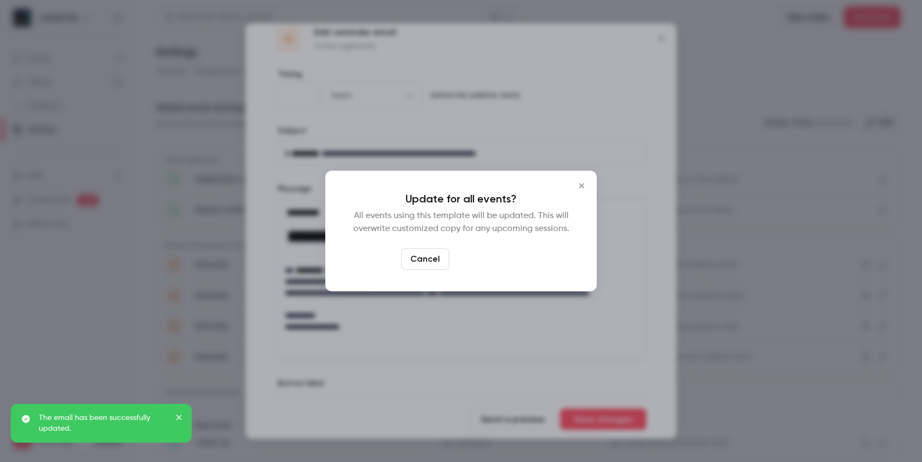
click at [493, 256] on button "Yes, update" at bounding box center [488, 259] width 68 height 22
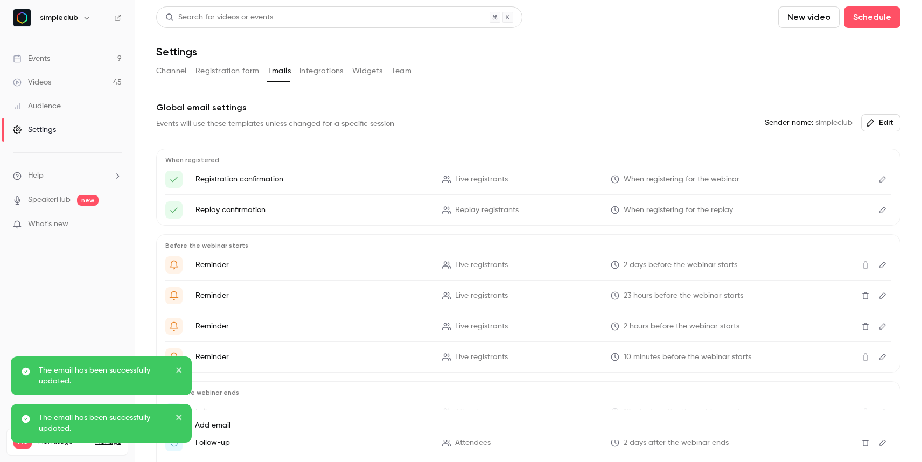
click at [879, 355] on icon "Edit" at bounding box center [883, 357] width 9 height 8
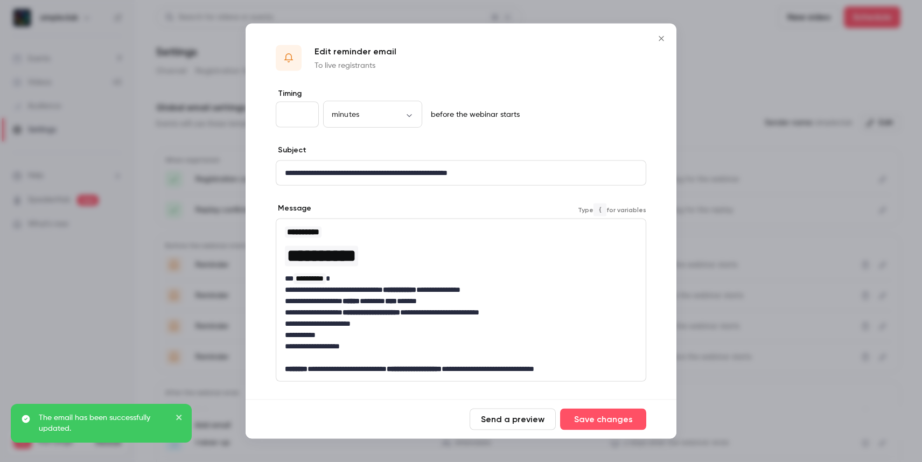
click at [442, 370] on strong "**********" at bounding box center [414, 369] width 55 height 8
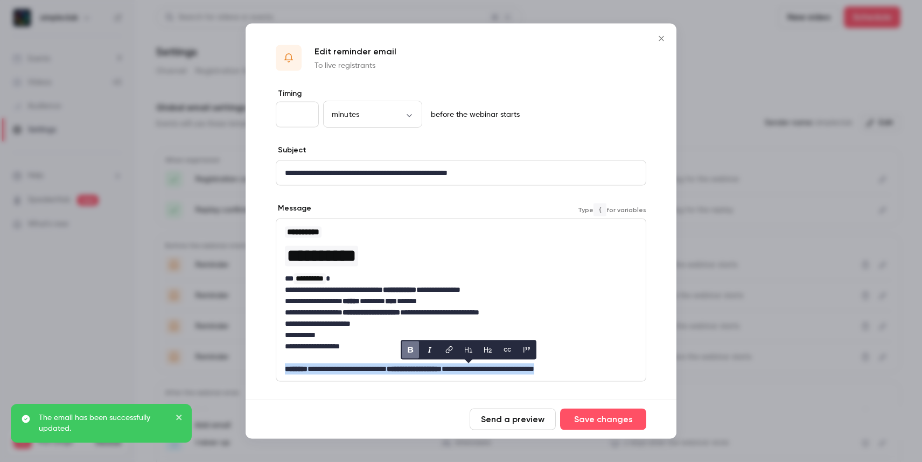
click at [442, 370] on strong "**********" at bounding box center [414, 369] width 55 height 8
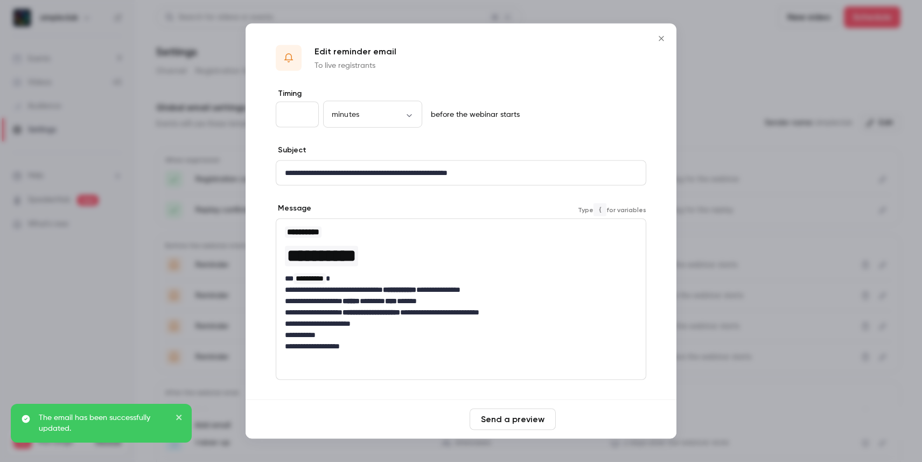
click at [610, 416] on button "Save changes" at bounding box center [603, 420] width 86 height 22
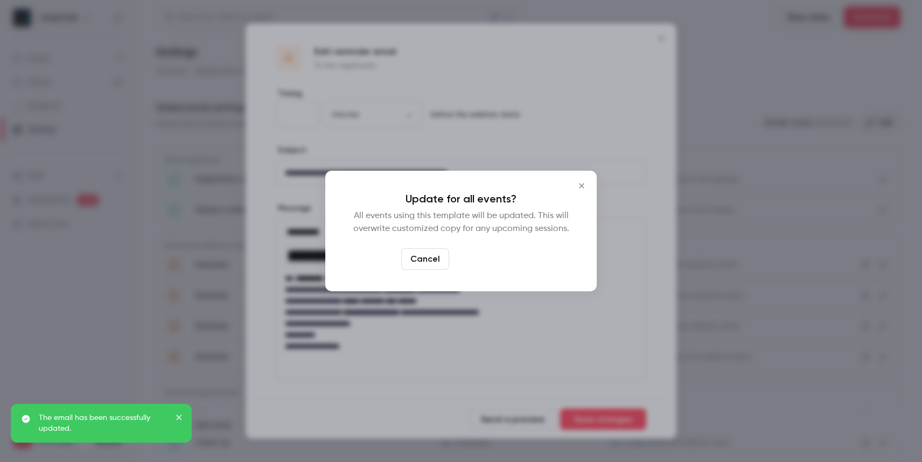
click at [495, 262] on button "Yes, update" at bounding box center [488, 259] width 68 height 22
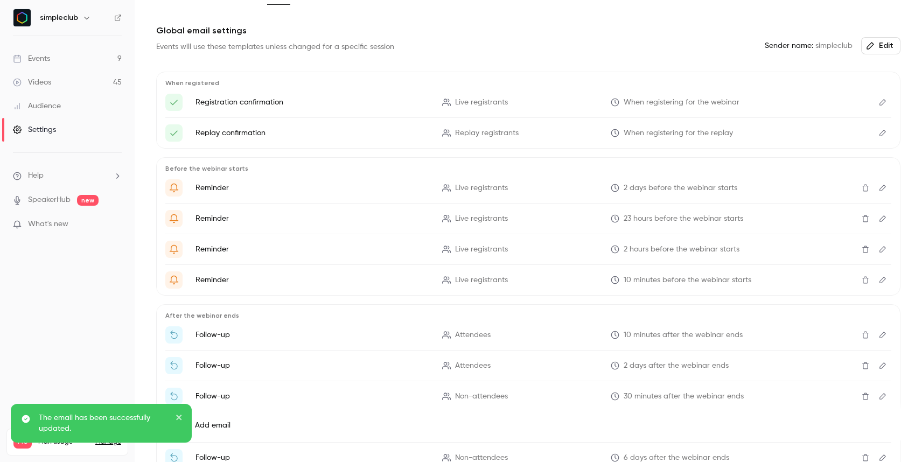
scroll to position [78, 0]
click at [879, 279] on icon "Edit" at bounding box center [883, 280] width 9 height 8
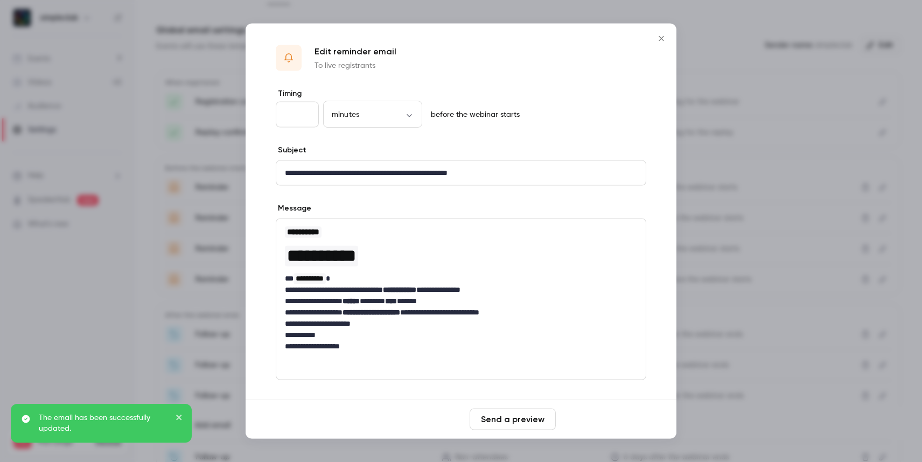
click at [625, 427] on button "Save changes" at bounding box center [603, 420] width 86 height 22
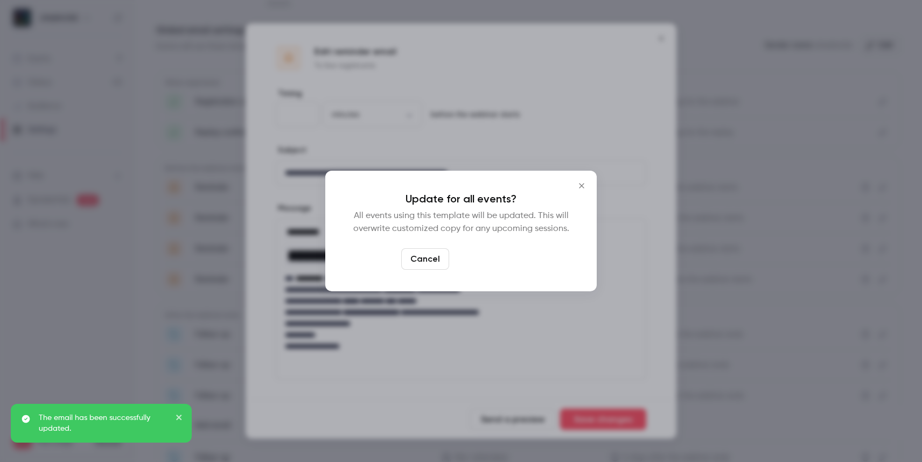
click at [503, 259] on button "Yes, update" at bounding box center [488, 259] width 68 height 22
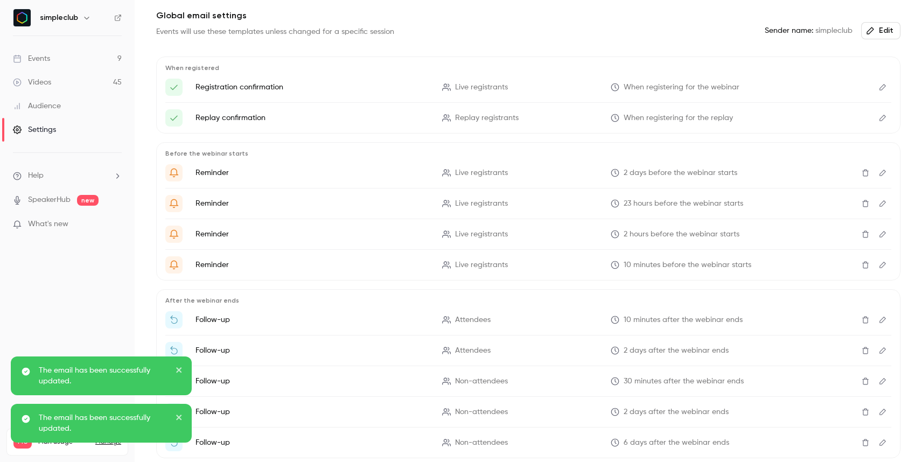
scroll to position [100, 0]
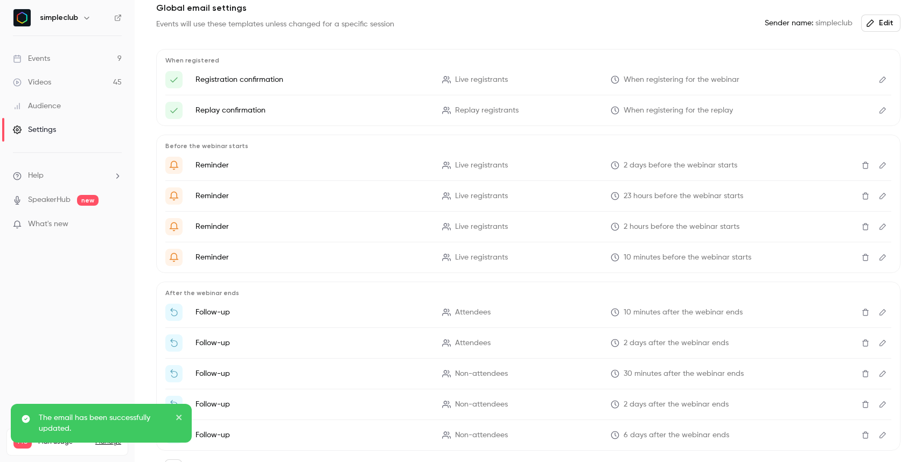
click at [874, 311] on button "Edit" at bounding box center [882, 312] width 17 height 17
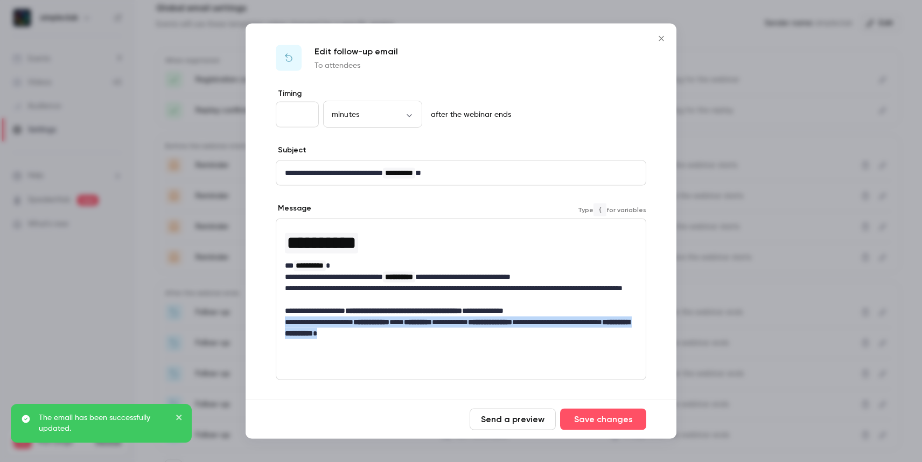
drag, startPoint x: 452, startPoint y: 332, endPoint x: 284, endPoint y: 326, distance: 168.2
click at [285, 326] on p "**********" at bounding box center [457, 328] width 344 height 23
click at [512, 325] on strong "**********" at bounding box center [490, 322] width 44 height 8
drag, startPoint x: 544, startPoint y: 333, endPoint x: 562, endPoint y: 318, distance: 23.3
click at [562, 318] on p "**********" at bounding box center [457, 328] width 344 height 23
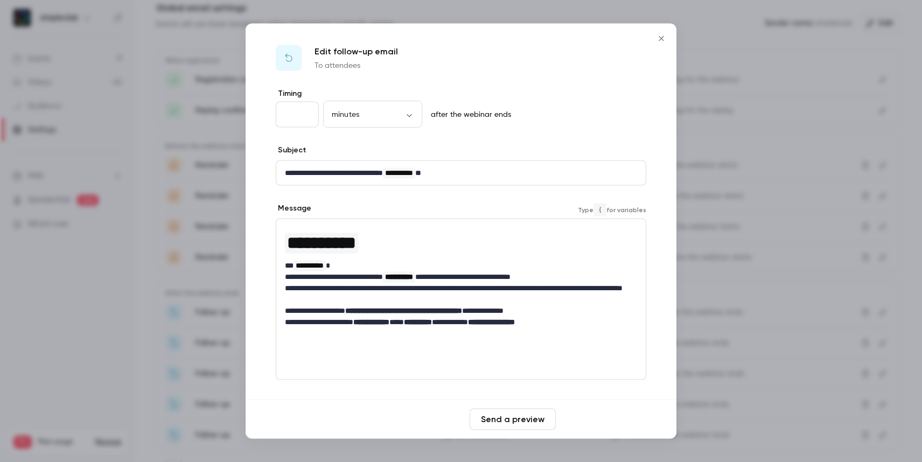
click at [625, 421] on button "Save changes" at bounding box center [603, 420] width 86 height 22
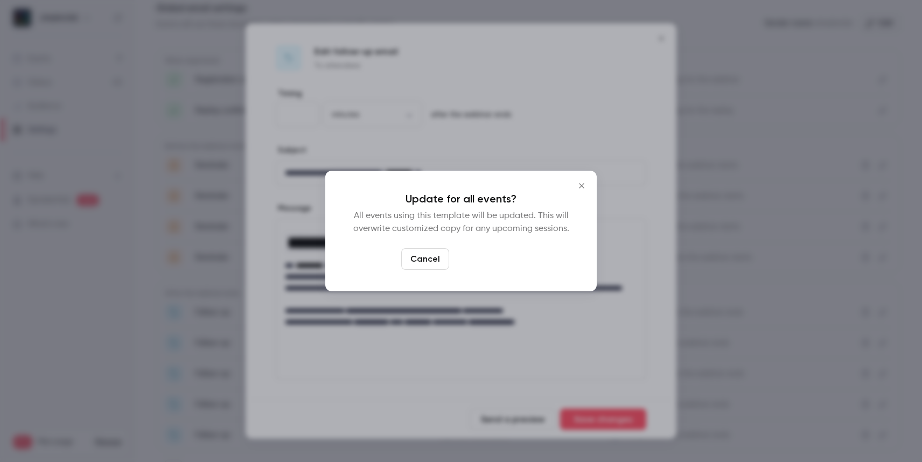
click at [507, 252] on button "Yes, update" at bounding box center [488, 259] width 68 height 22
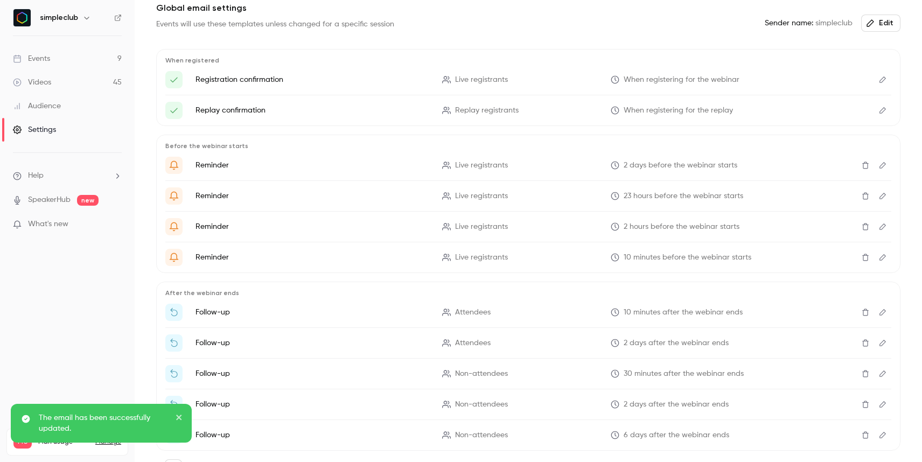
click at [880, 342] on icon "Edit" at bounding box center [883, 343] width 6 height 6
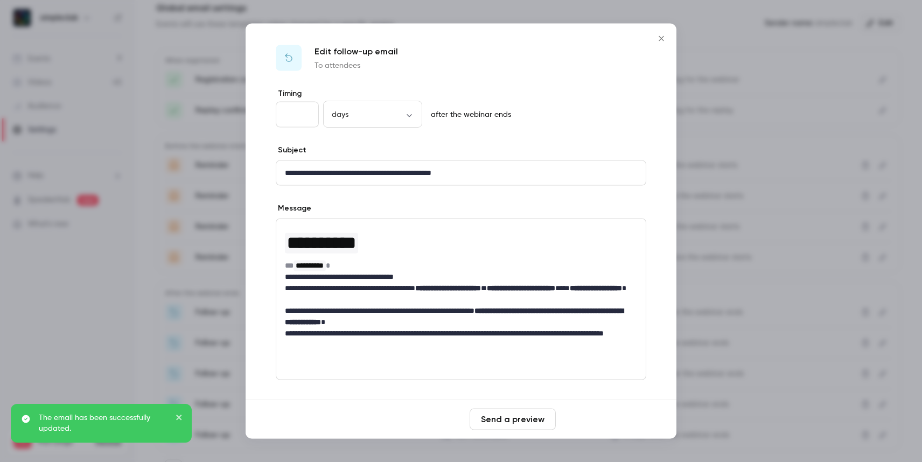
click at [625, 420] on button "Save changes" at bounding box center [603, 420] width 86 height 22
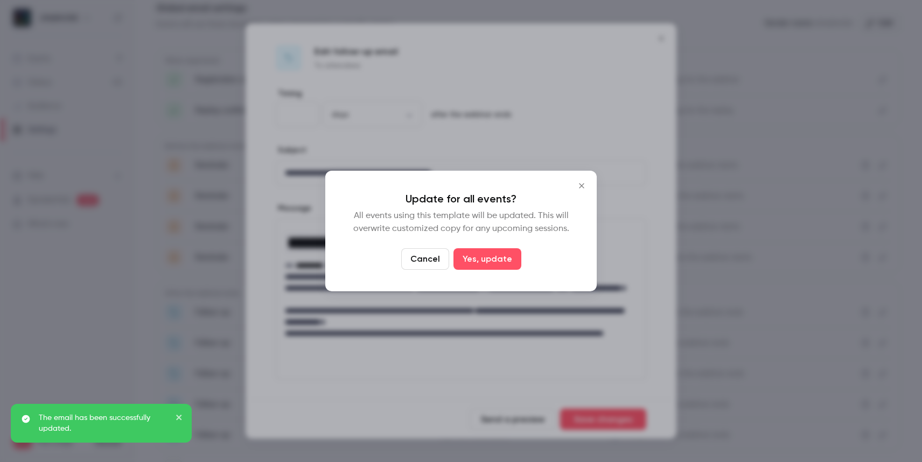
click at [504, 254] on button "Yes, update" at bounding box center [488, 259] width 68 height 22
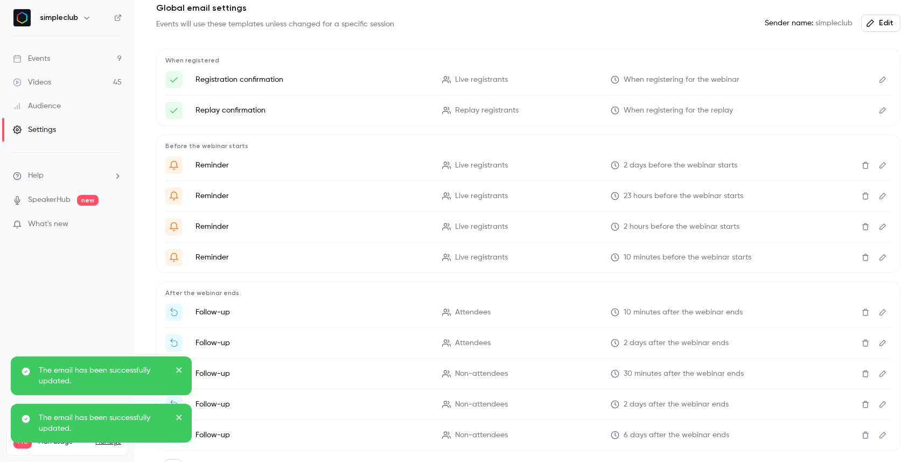
click at [879, 402] on icon "Edit" at bounding box center [883, 405] width 9 height 8
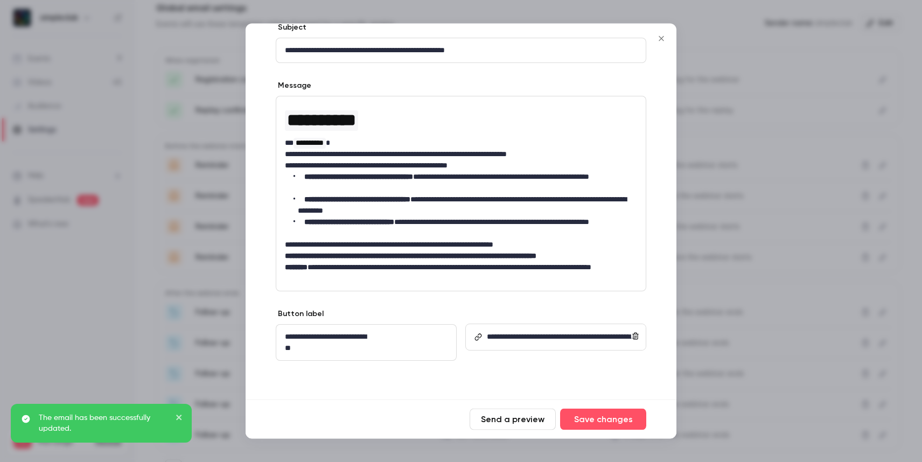
scroll to position [134, 0]
click at [604, 426] on button "Save changes" at bounding box center [603, 420] width 86 height 22
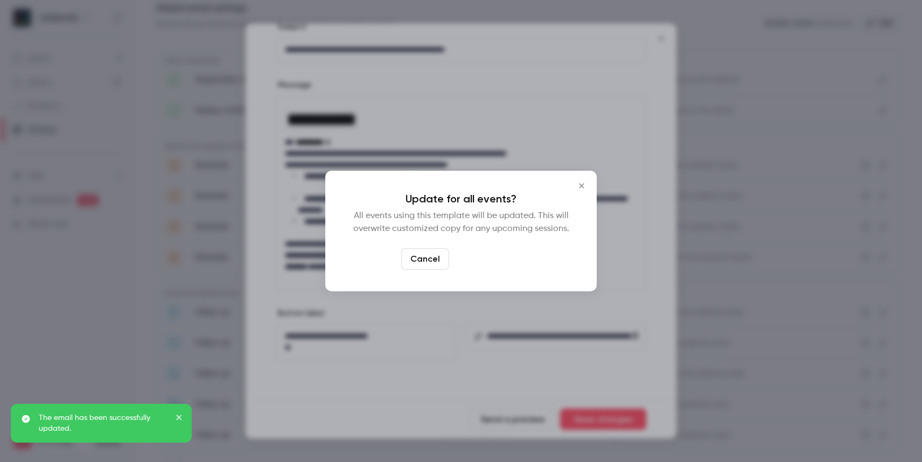
click at [493, 254] on button "Yes, update" at bounding box center [488, 259] width 68 height 22
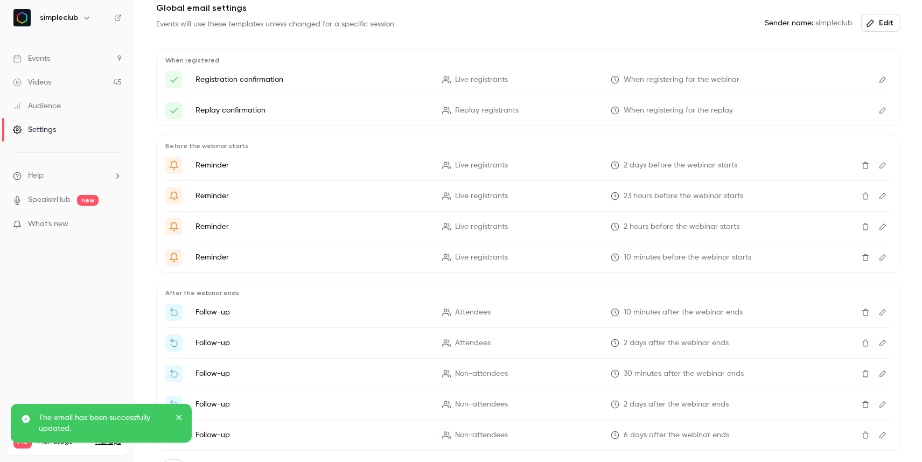
click at [879, 370] on icon "Edit" at bounding box center [883, 374] width 9 height 8
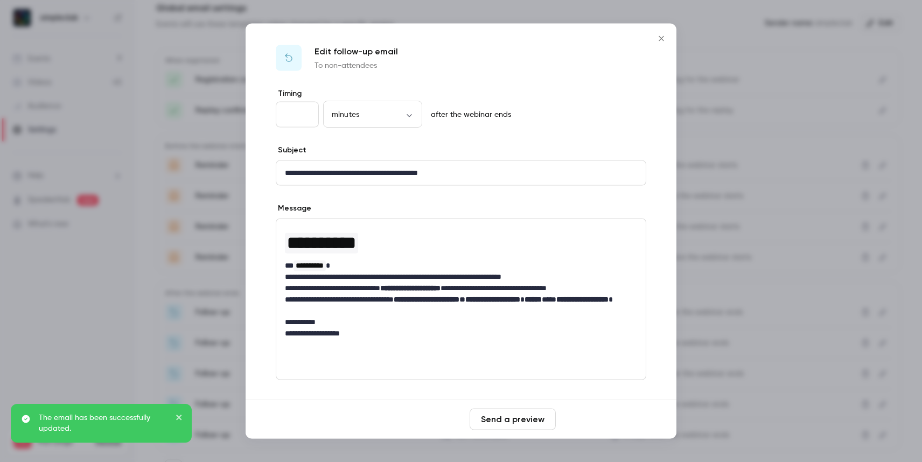
click at [602, 423] on button "Save changes" at bounding box center [603, 420] width 86 height 22
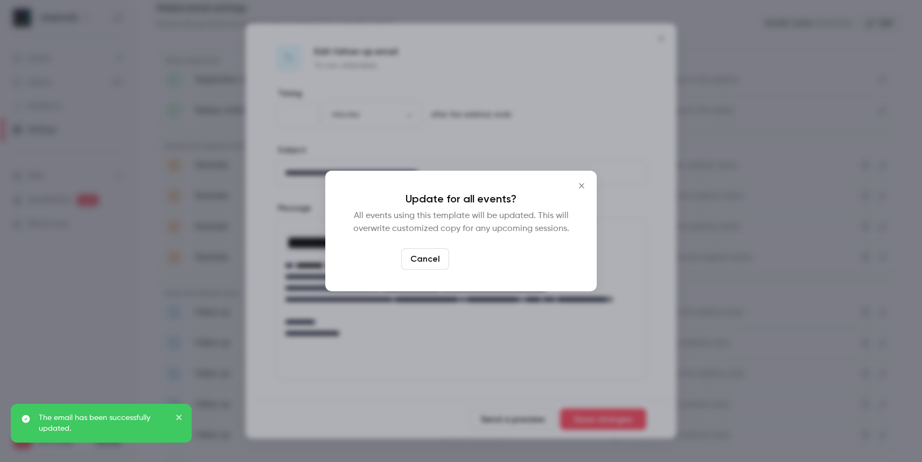
click at [510, 261] on button "Yes, update" at bounding box center [488, 259] width 68 height 22
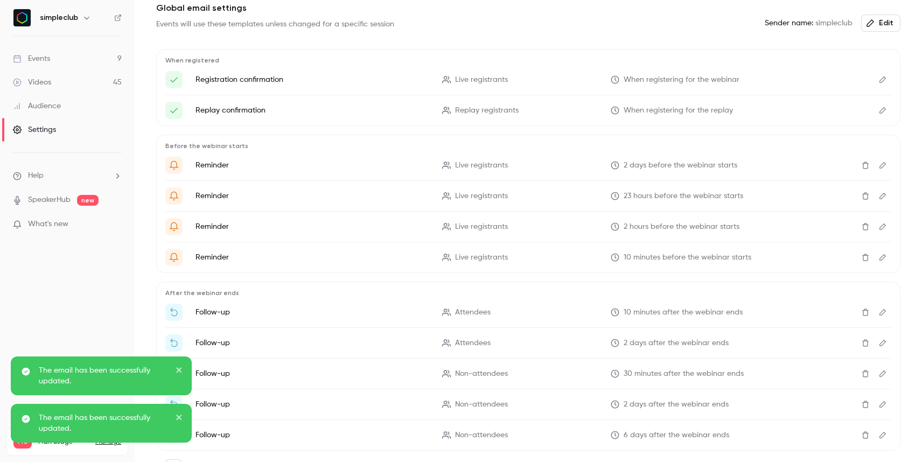
click at [879, 431] on icon "Edit" at bounding box center [883, 435] width 9 height 8
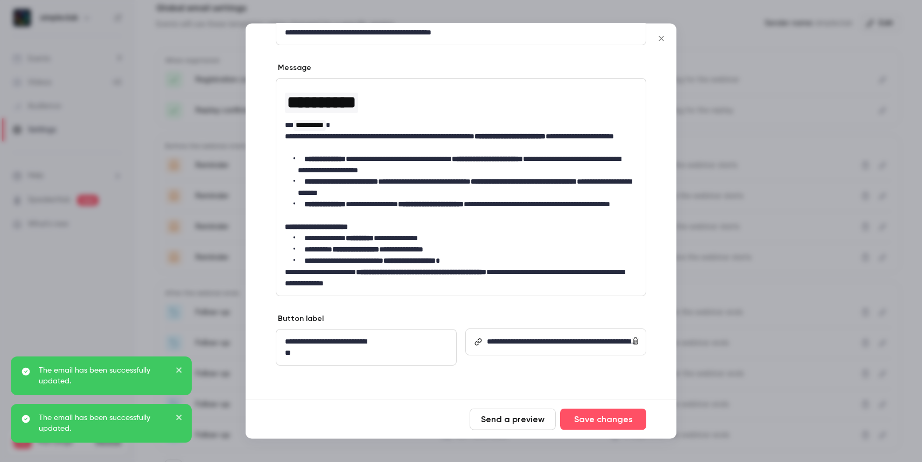
scroll to position [156, 0]
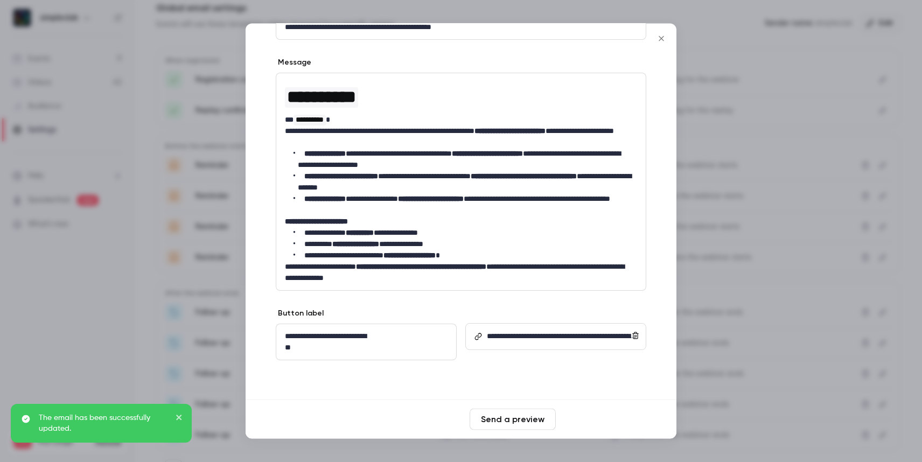
click at [619, 418] on button "Save changes" at bounding box center [603, 420] width 86 height 22
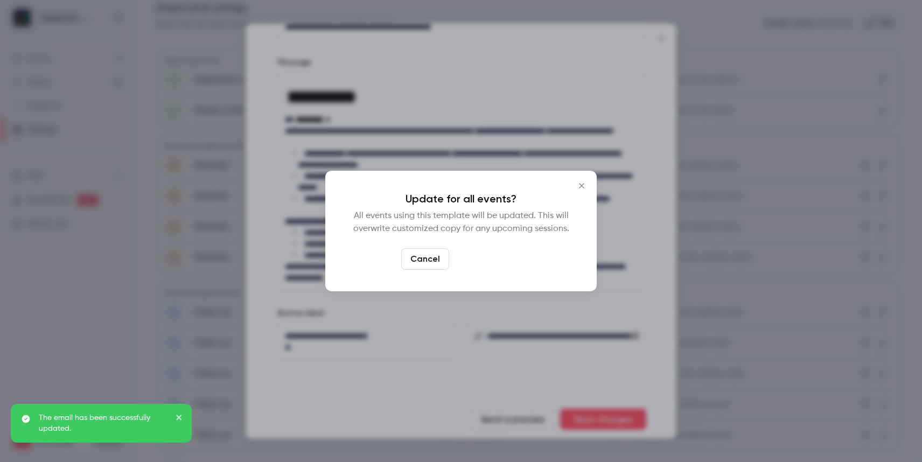
click at [490, 255] on button "Yes, update" at bounding box center [488, 259] width 68 height 22
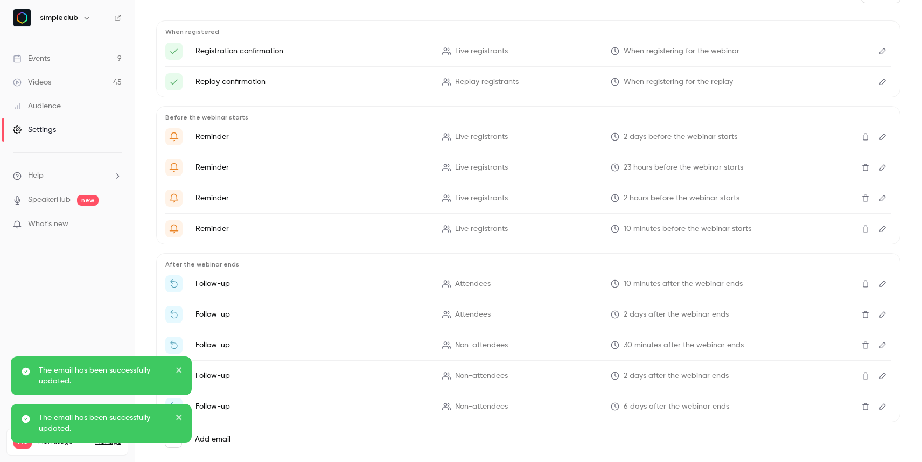
scroll to position [168, 0]
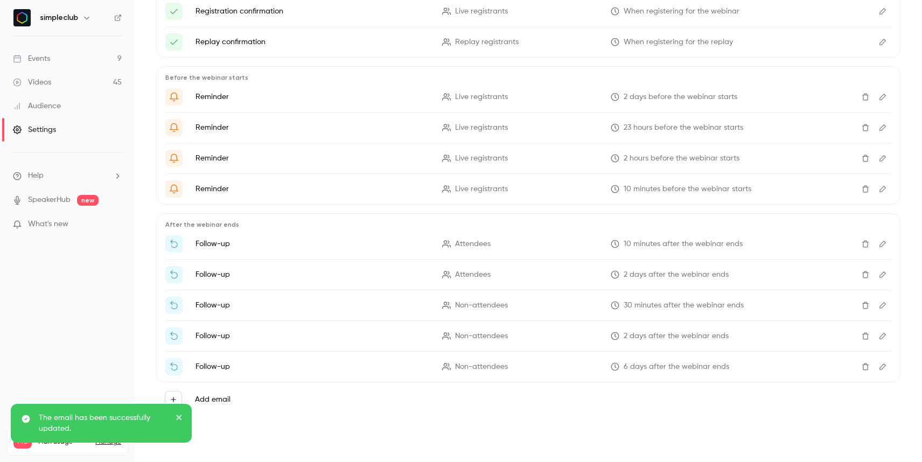
click at [874, 366] on button "Edit" at bounding box center [882, 366] width 17 height 17
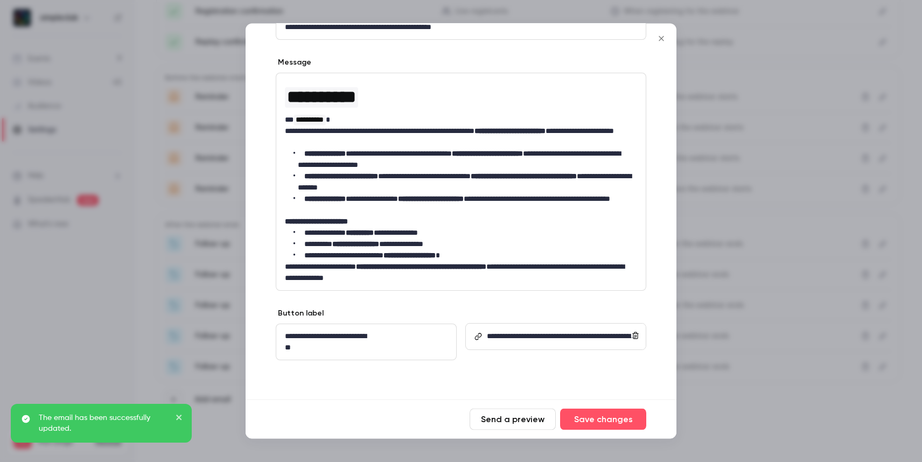
scroll to position [156, 0]
click at [787, 149] on div at bounding box center [461, 231] width 922 height 462
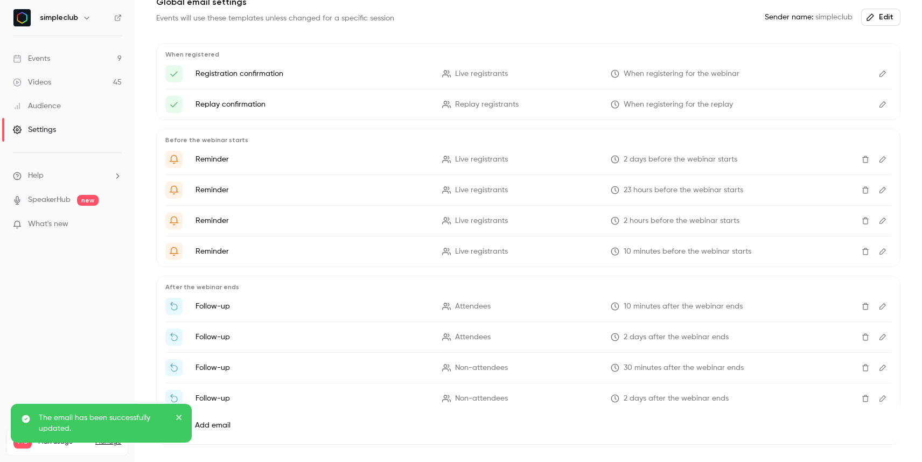
scroll to position [0, 0]
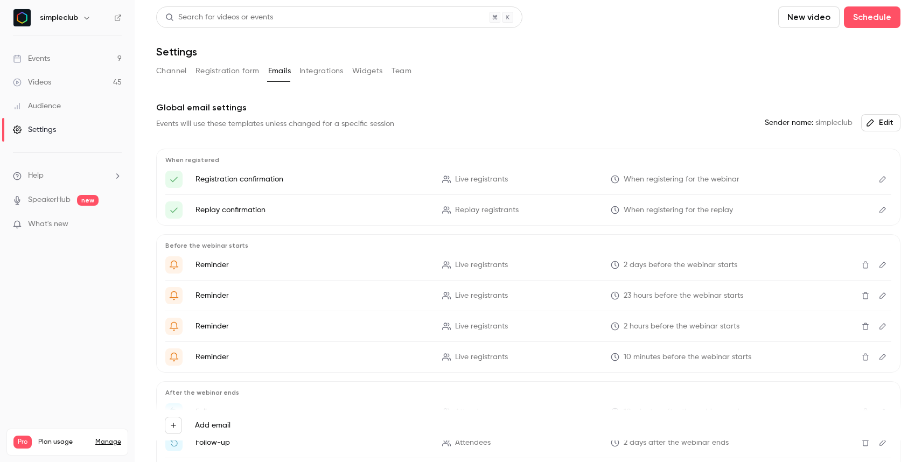
click at [73, 53] on link "Events 9" at bounding box center [67, 59] width 135 height 24
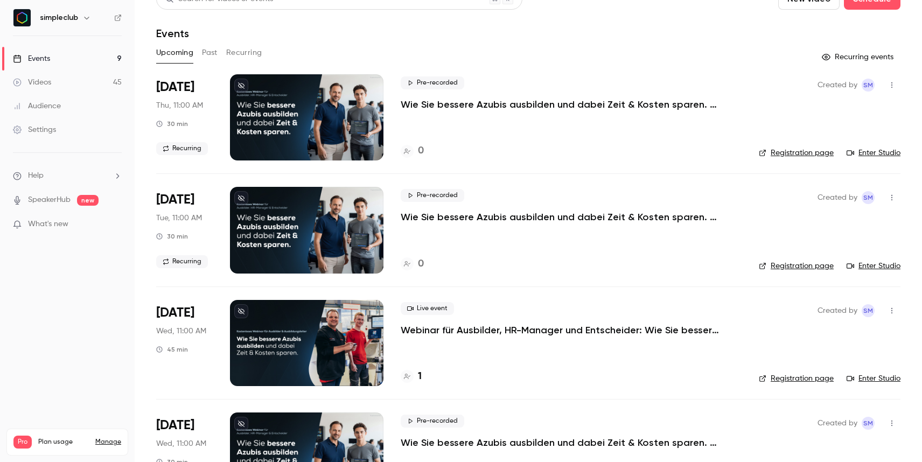
scroll to position [32, 0]
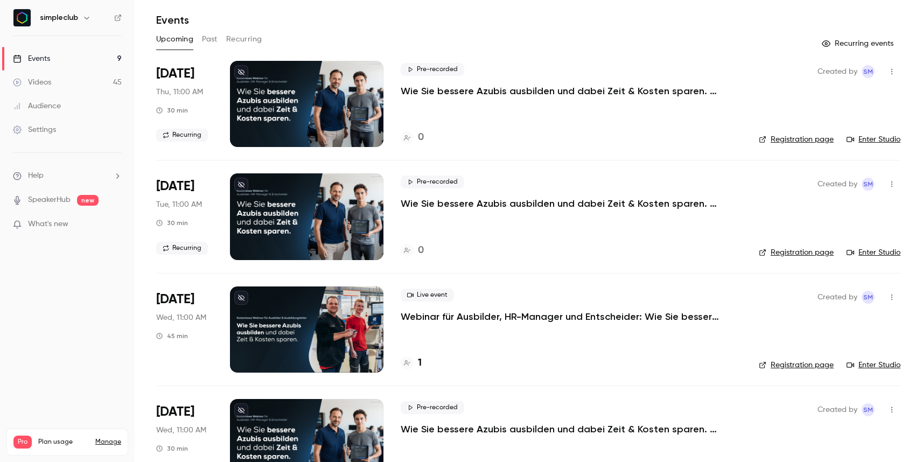
click at [432, 315] on p "Webinar für Ausbilder, HR-Manager und Entscheider: Wie Sie bessere Azubis ausbi…" at bounding box center [562, 316] width 323 height 13
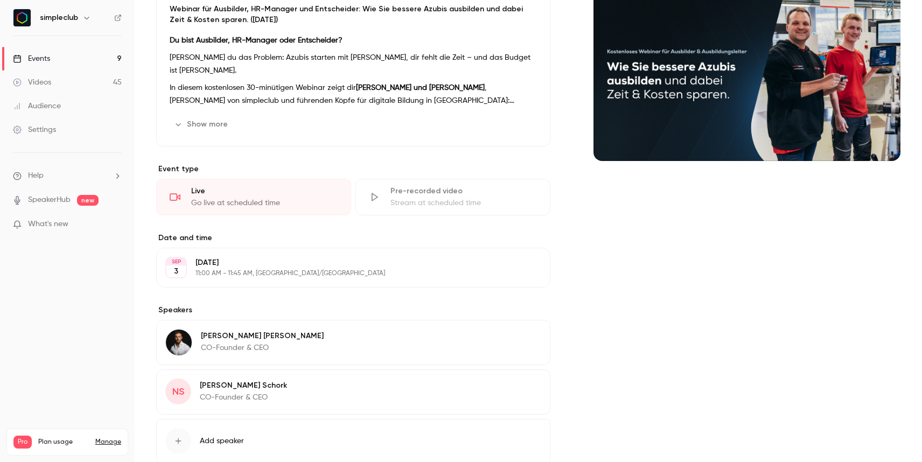
scroll to position [122, 0]
click at [217, 126] on button "Show more" at bounding box center [202, 123] width 65 height 17
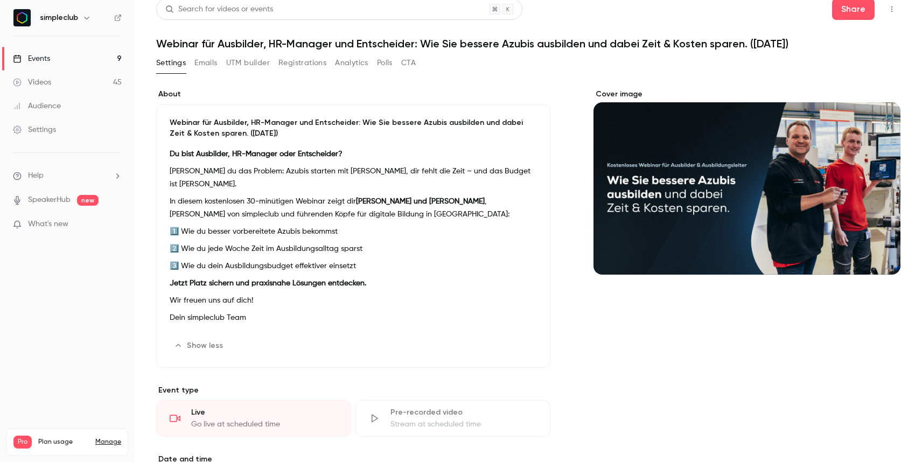
scroll to position [1, 0]
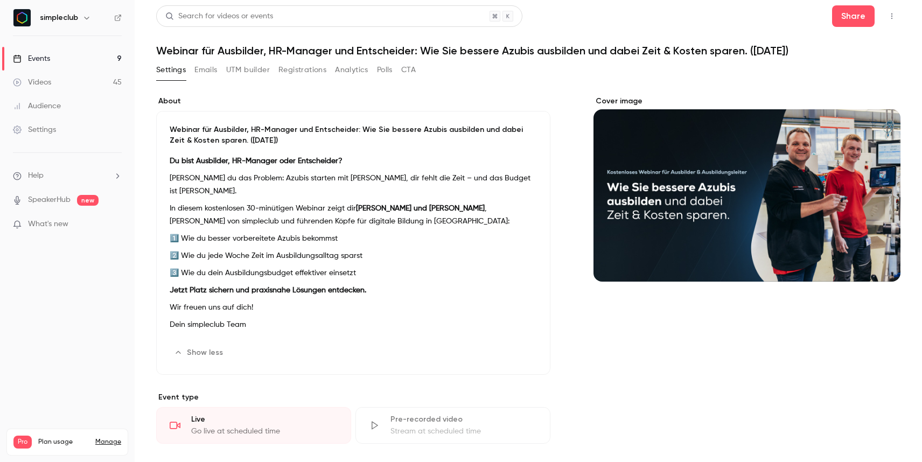
click at [51, 54] on link "Events 9" at bounding box center [67, 59] width 135 height 24
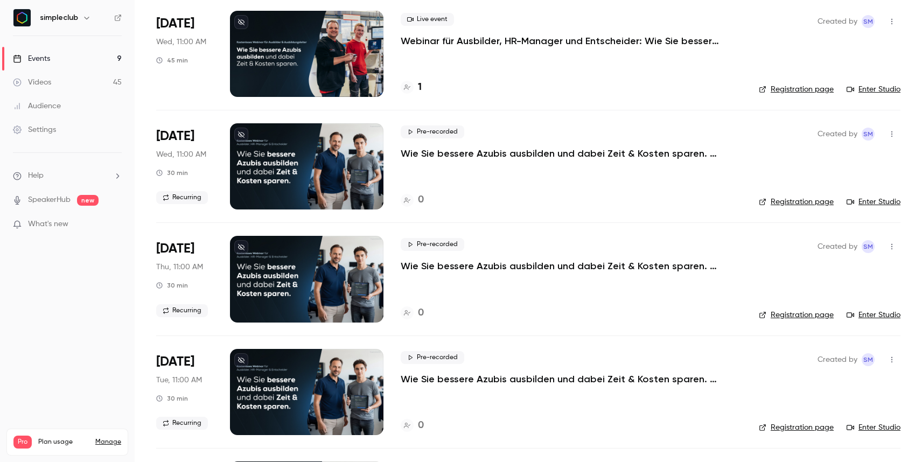
scroll to position [310, 0]
